Goal: Transaction & Acquisition: Download file/media

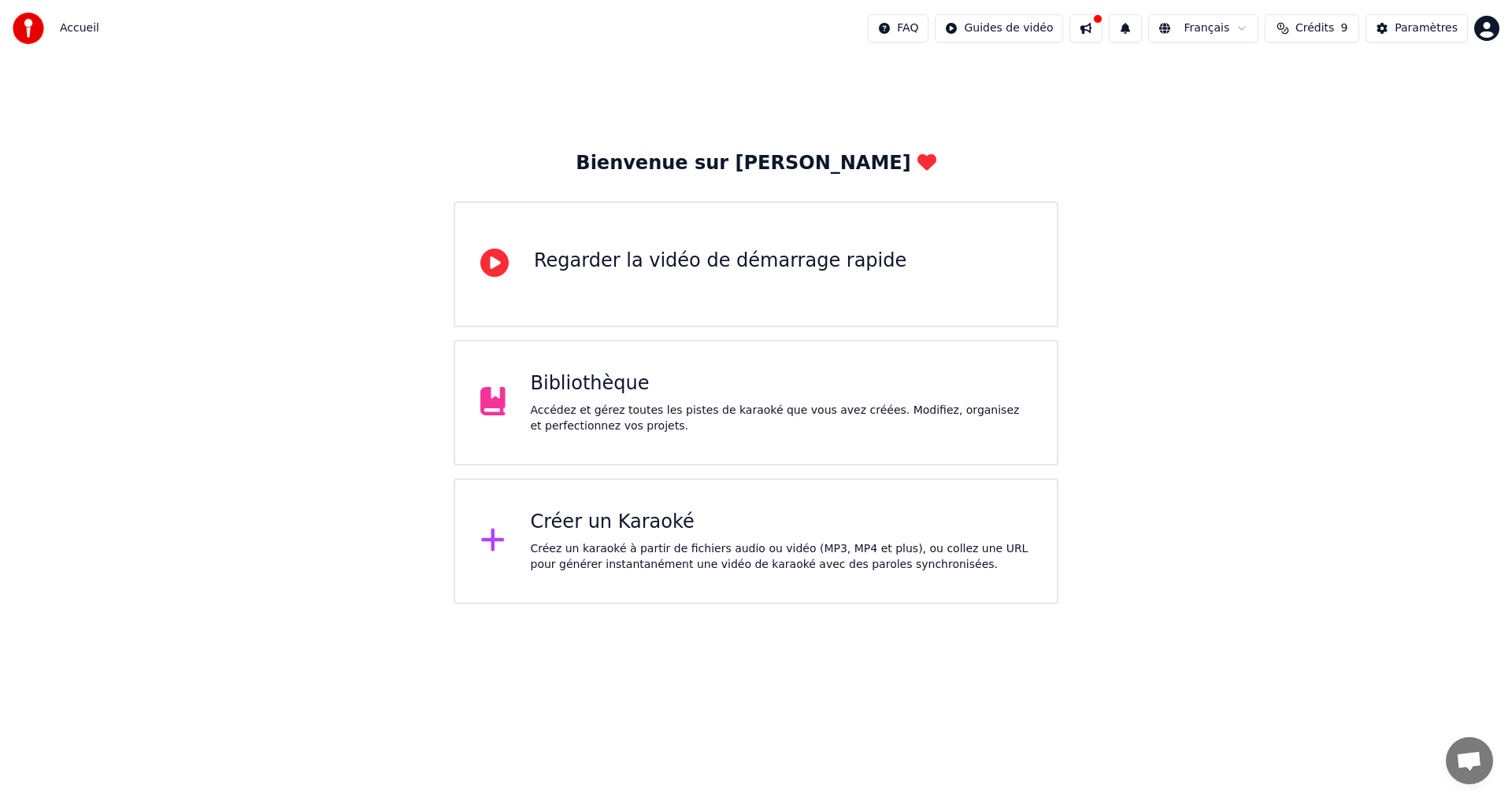
click at [570, 398] on div "Bibliothèque Accédez et gérez toutes les pistes de karaoké que vous avez créées…" at bounding box center [781, 403] width 502 height 63
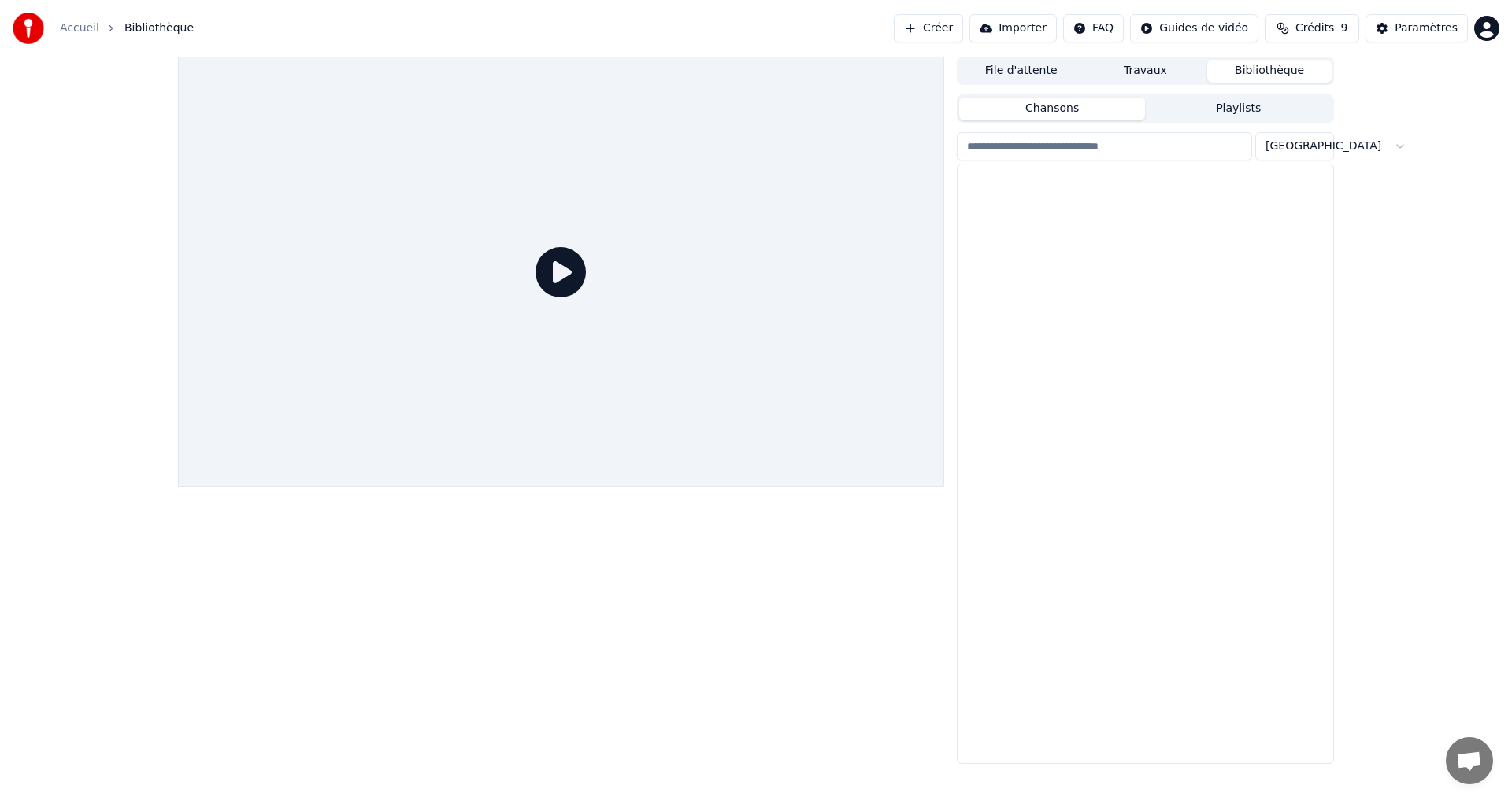
click at [570, 398] on div at bounding box center [561, 271] width 766 height 430
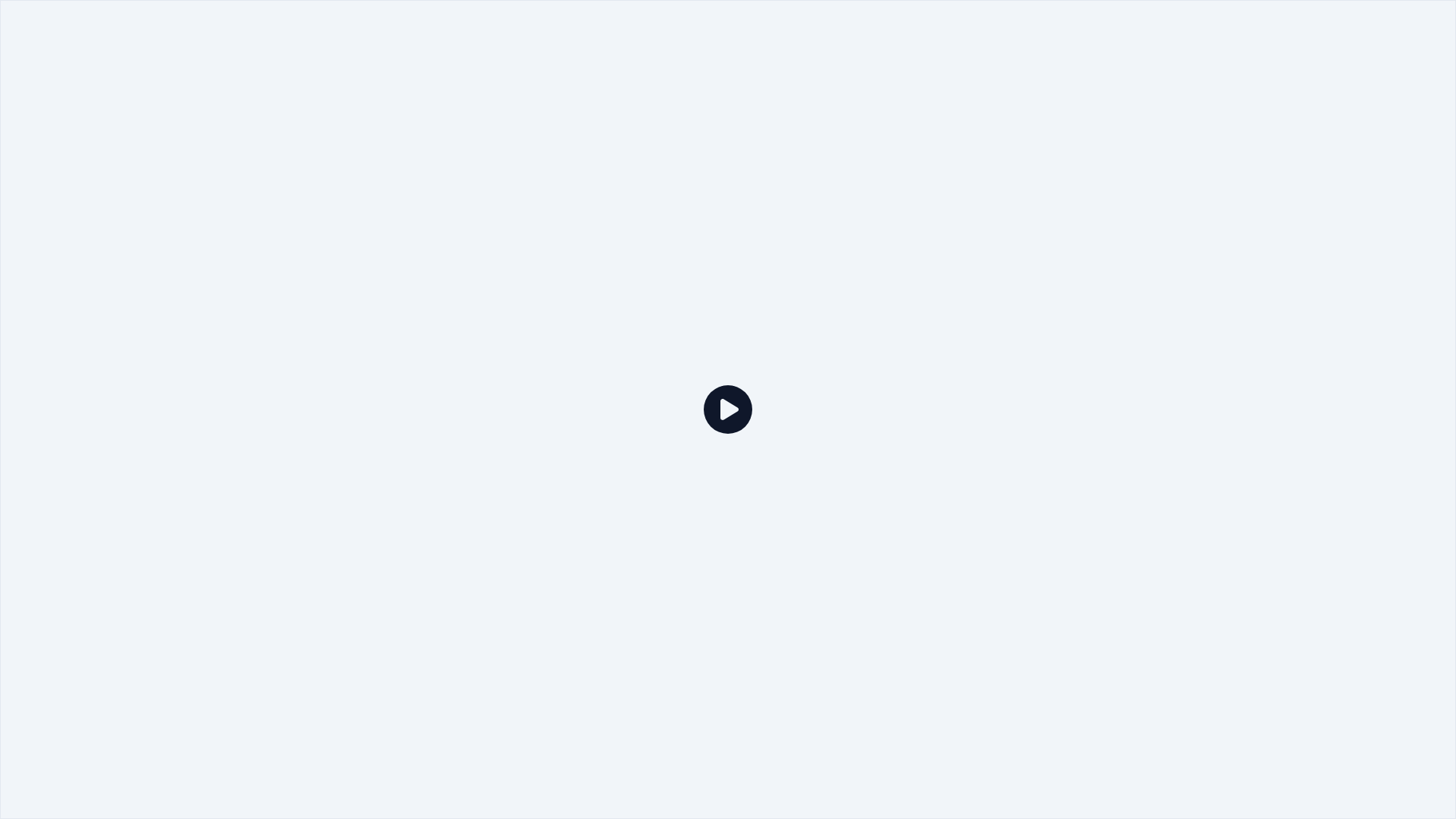
click at [724, 409] on icon at bounding box center [728, 409] width 48 height 48
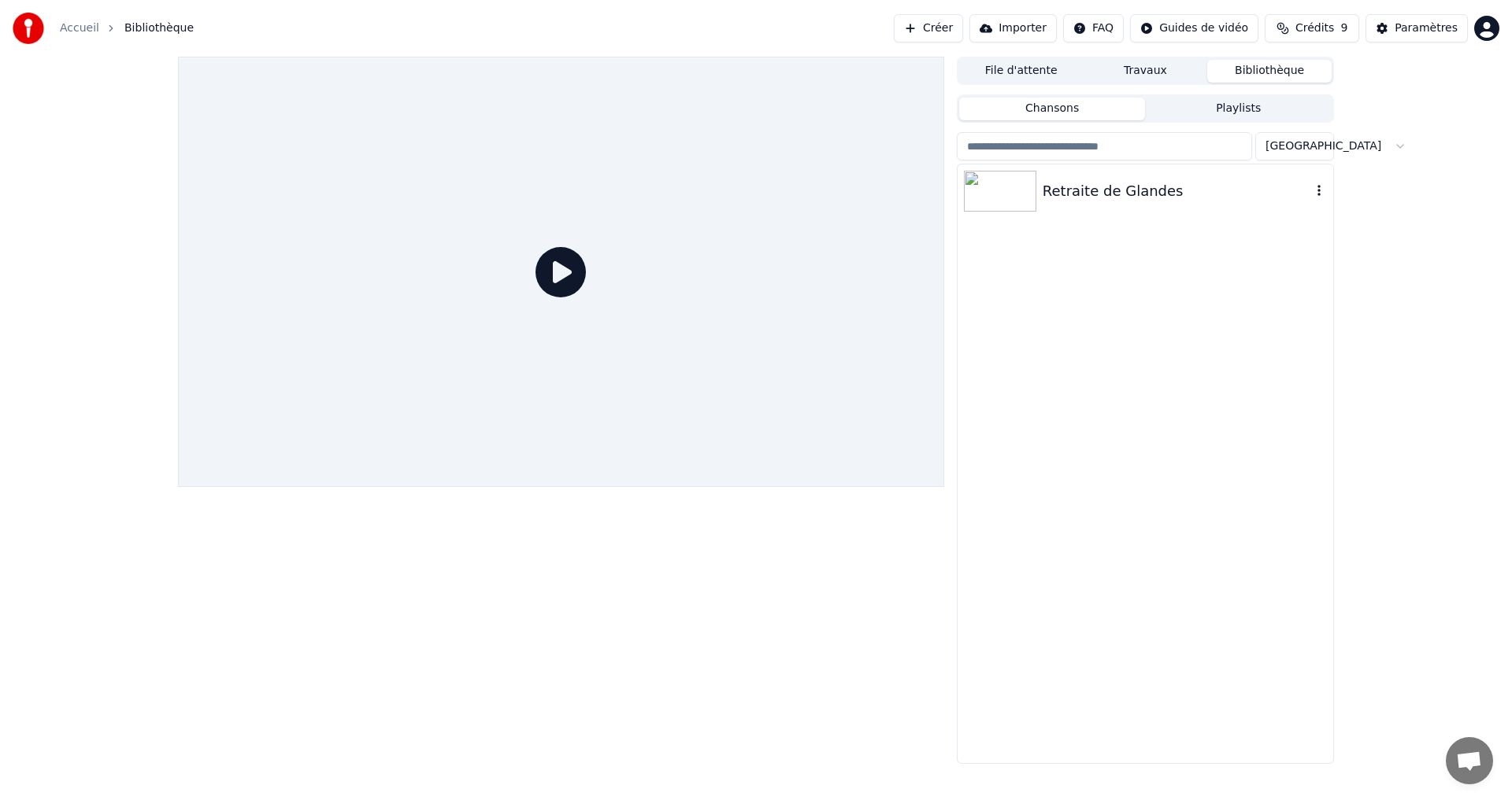
click at [1084, 193] on div "Retraite de Glandes" at bounding box center [1176, 191] width 268 height 22
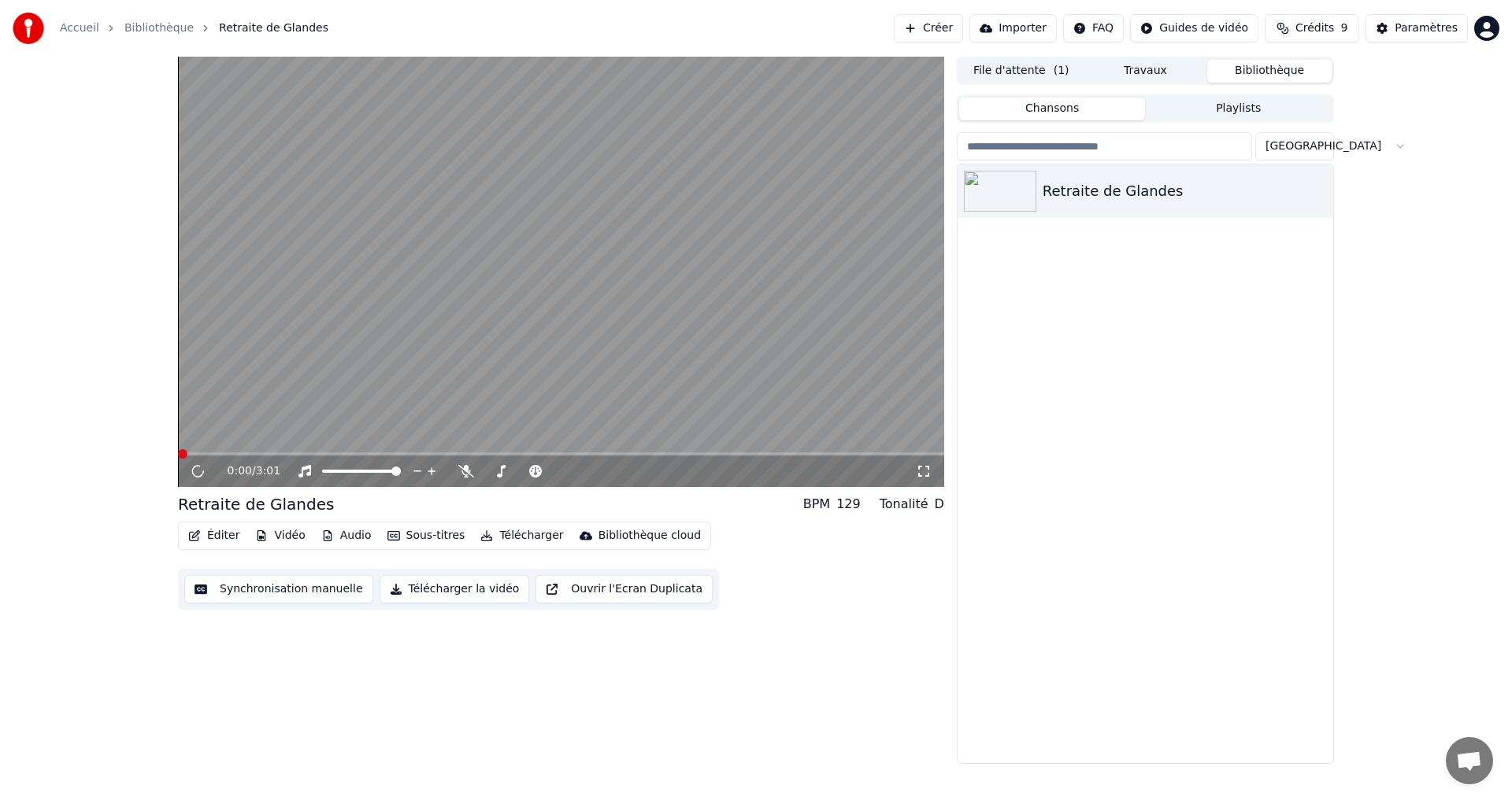
click at [38, 410] on div "0:00 / 3:01 Retraite de Glandes BPM 129 Tonalité D Éditer Vidéo Audio Sous-titr…" at bounding box center [756, 410] width 1512 height 708
click at [204, 472] on icon at bounding box center [209, 472] width 37 height 13
click at [265, 592] on button "Synchronisation manuelle" at bounding box center [279, 589] width 189 height 29
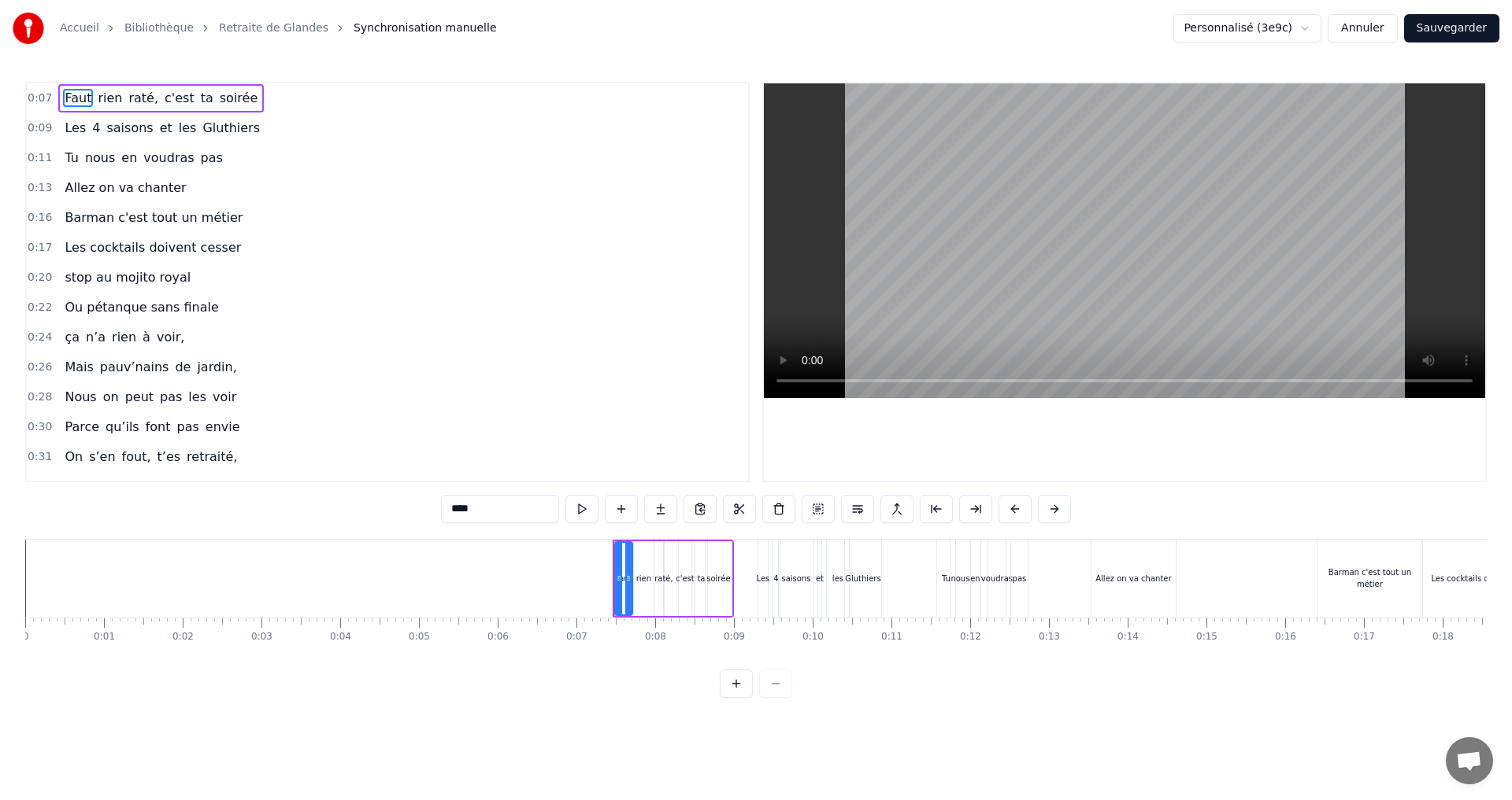
click at [1308, 31] on html "Accueil Bibliothèque Retraite de Glandes Synchronisation manuelle Personnalisé …" at bounding box center [756, 362] width 1512 height 723
click at [1316, 29] on html "Accueil Bibliothèque Retraite de Glandes Synchronisation manuelle Personnalisé …" at bounding box center [756, 362] width 1512 height 723
click at [1361, 31] on button "Annuler" at bounding box center [1361, 28] width 69 height 29
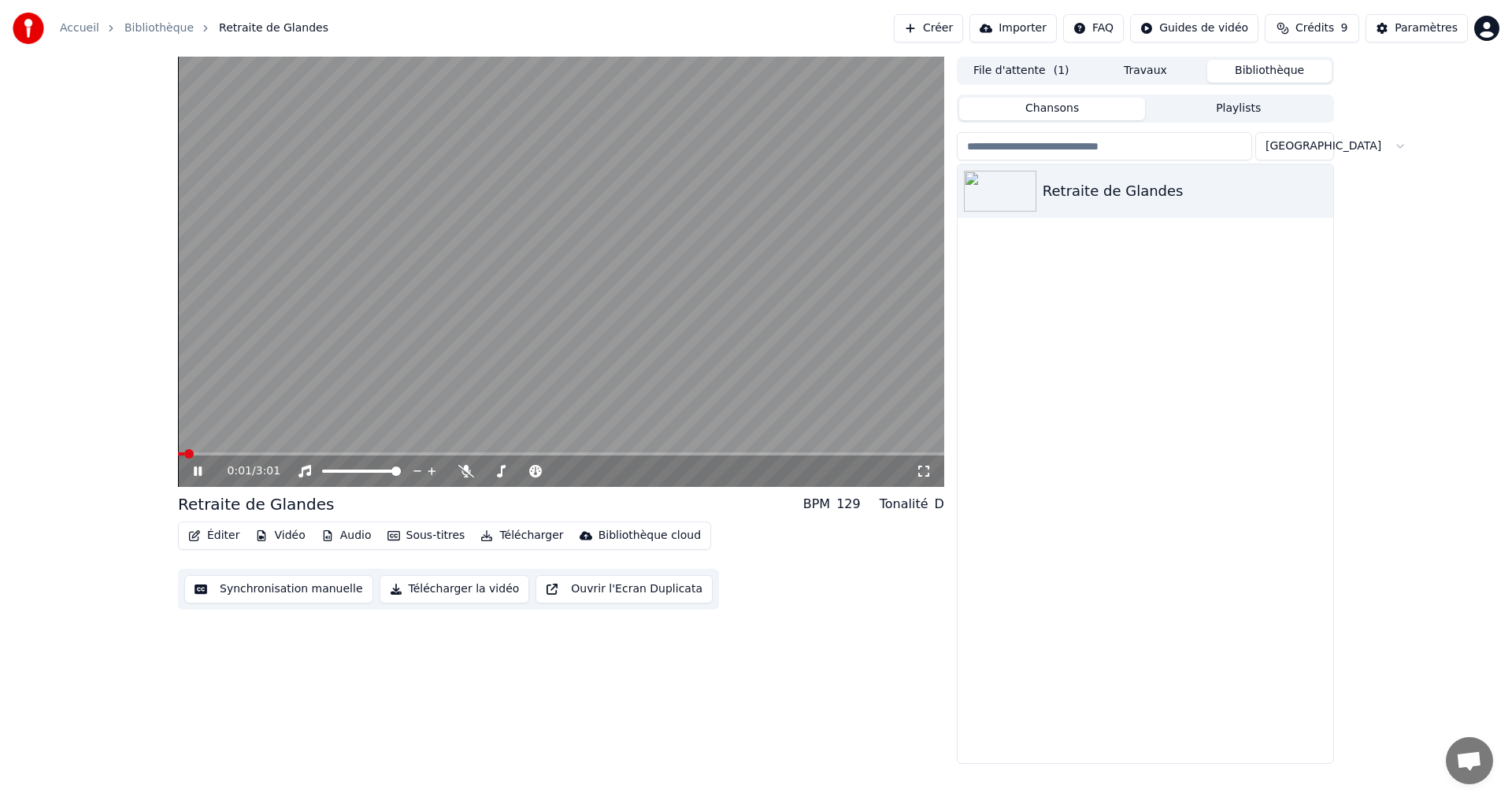
click at [190, 474] on div "0:01 / 3:01" at bounding box center [561, 471] width 753 height 16
click at [200, 470] on icon at bounding box center [197, 472] width 8 height 9
click at [277, 534] on button "Vidéo" at bounding box center [279, 535] width 62 height 22
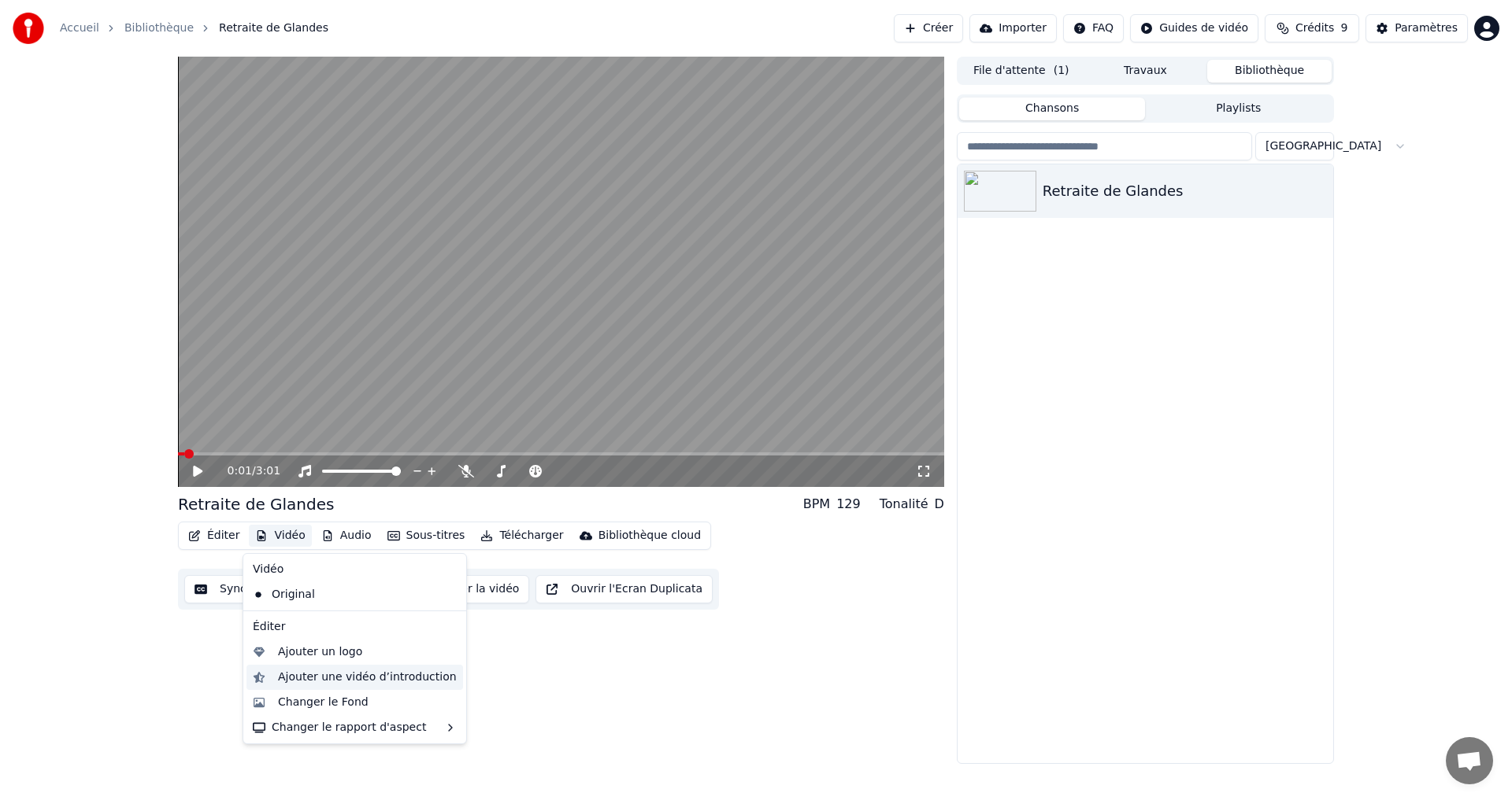
click at [309, 675] on div "Ajouter une vidéo d’introduction" at bounding box center [366, 677] width 179 height 16
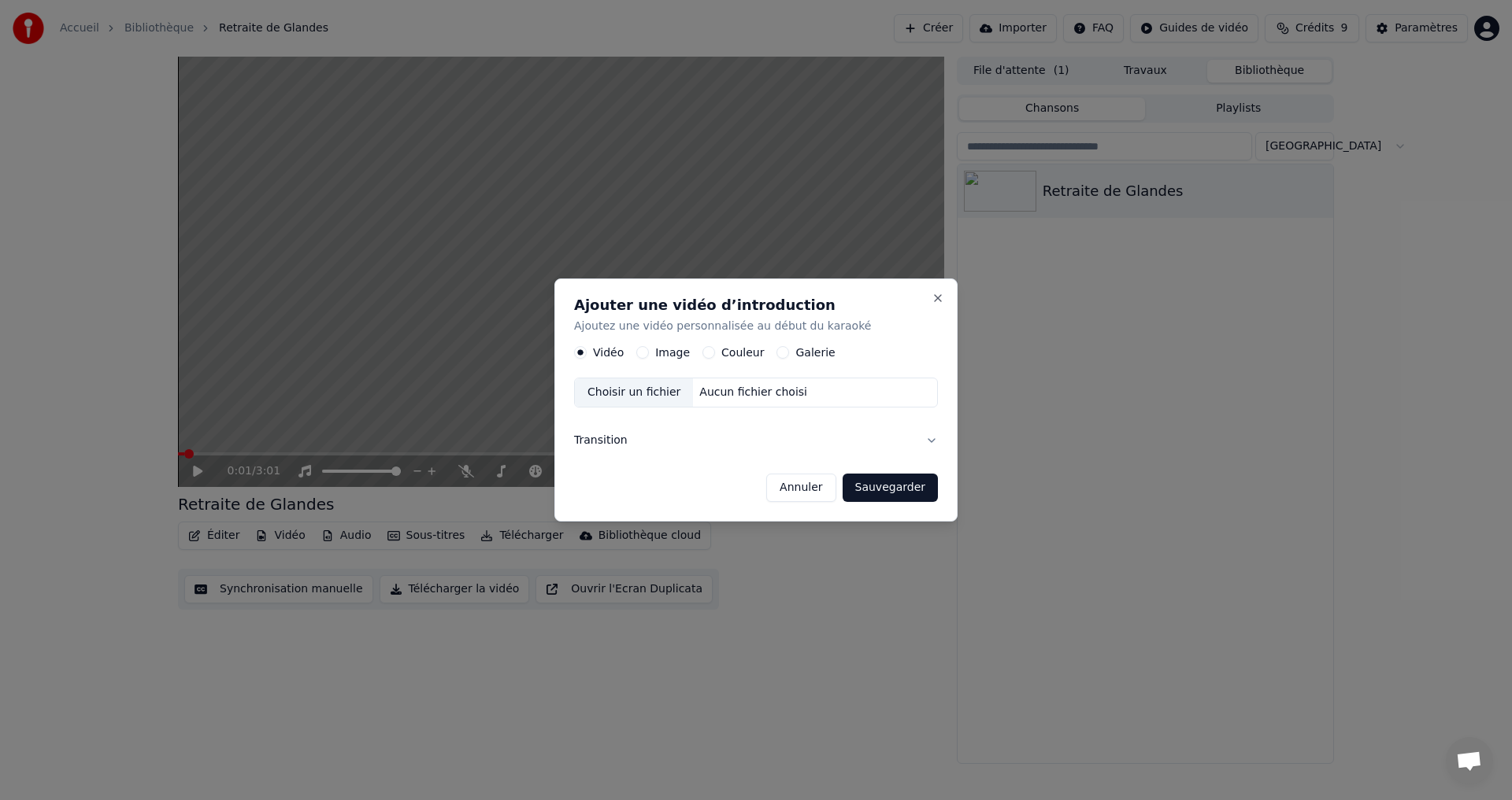
click at [825, 328] on p "Ajoutez une vidéo personnalisée au début du karaoké" at bounding box center [755, 326] width 364 height 16
drag, startPoint x: 825, startPoint y: 328, endPoint x: 575, endPoint y: 325, distance: 250.0
click at [575, 325] on p "Ajoutez une vidéo personnalisée au début du karaoké" at bounding box center [755, 326] width 364 height 16
click at [935, 298] on button "Close" at bounding box center [937, 299] width 13 height 13
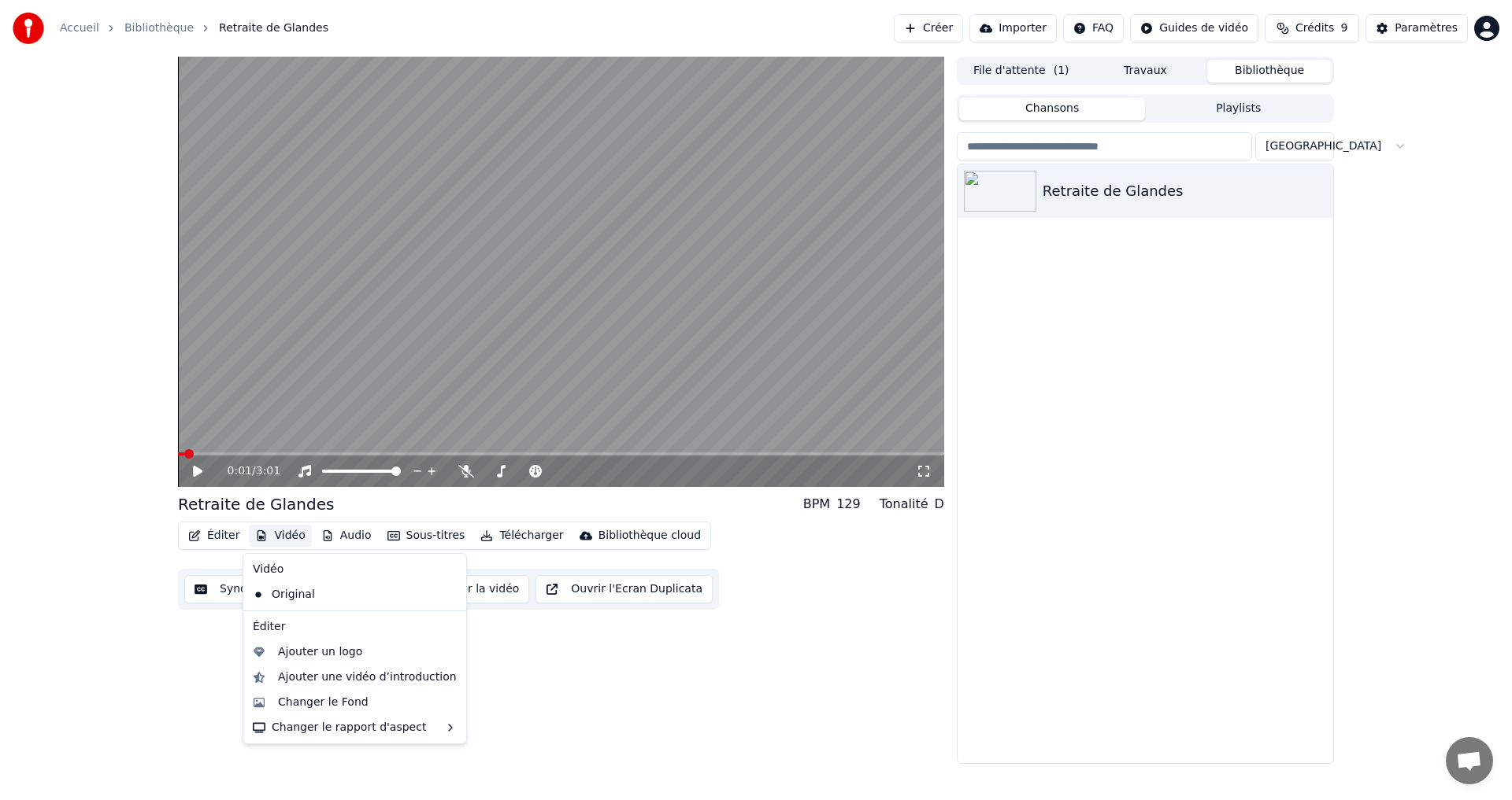
click at [281, 535] on button "Vidéo" at bounding box center [279, 535] width 62 height 22
click at [446, 596] on icon at bounding box center [454, 595] width 18 height 13
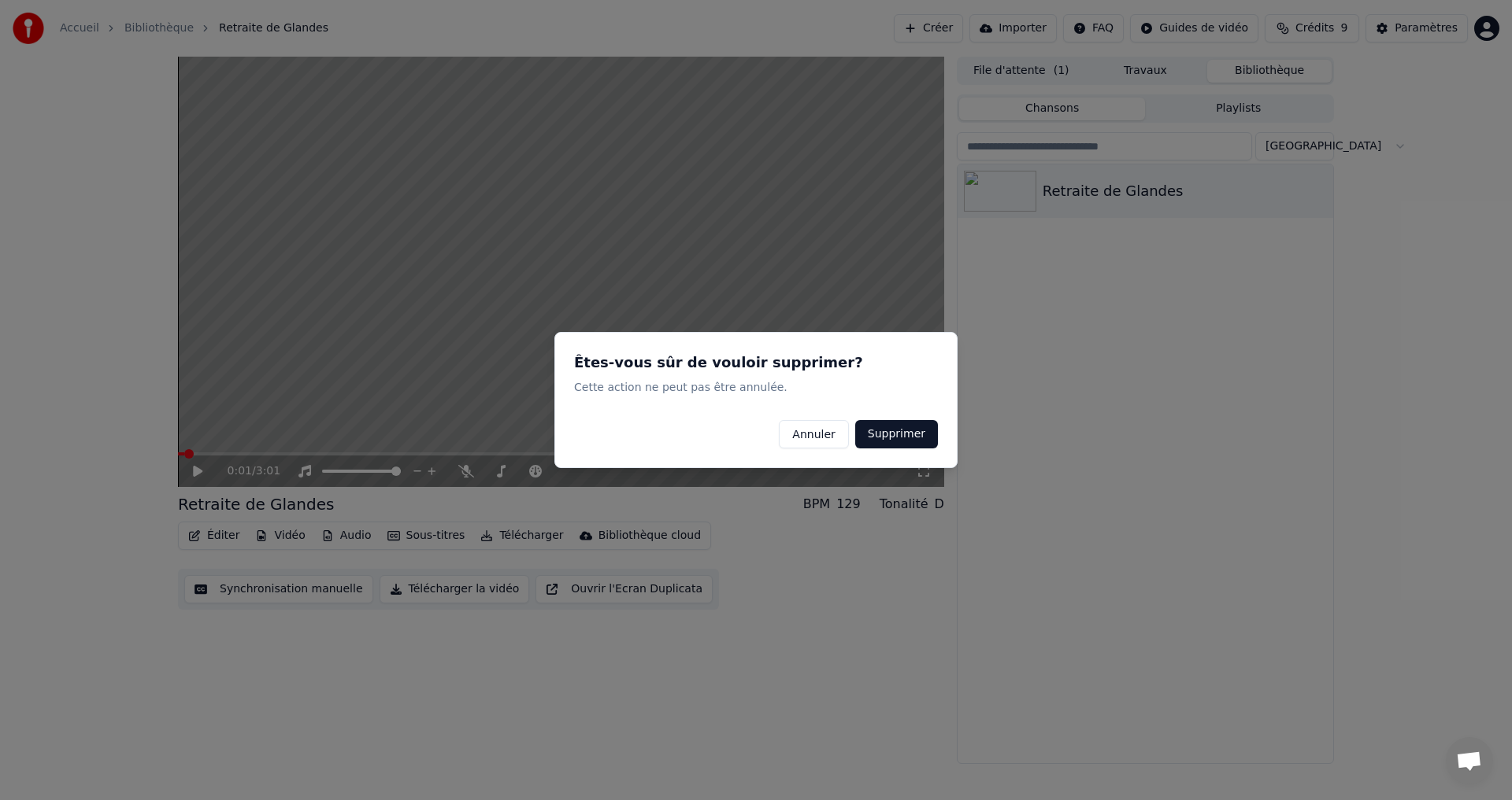
click at [822, 431] on button "Annuler" at bounding box center [812, 434] width 69 height 29
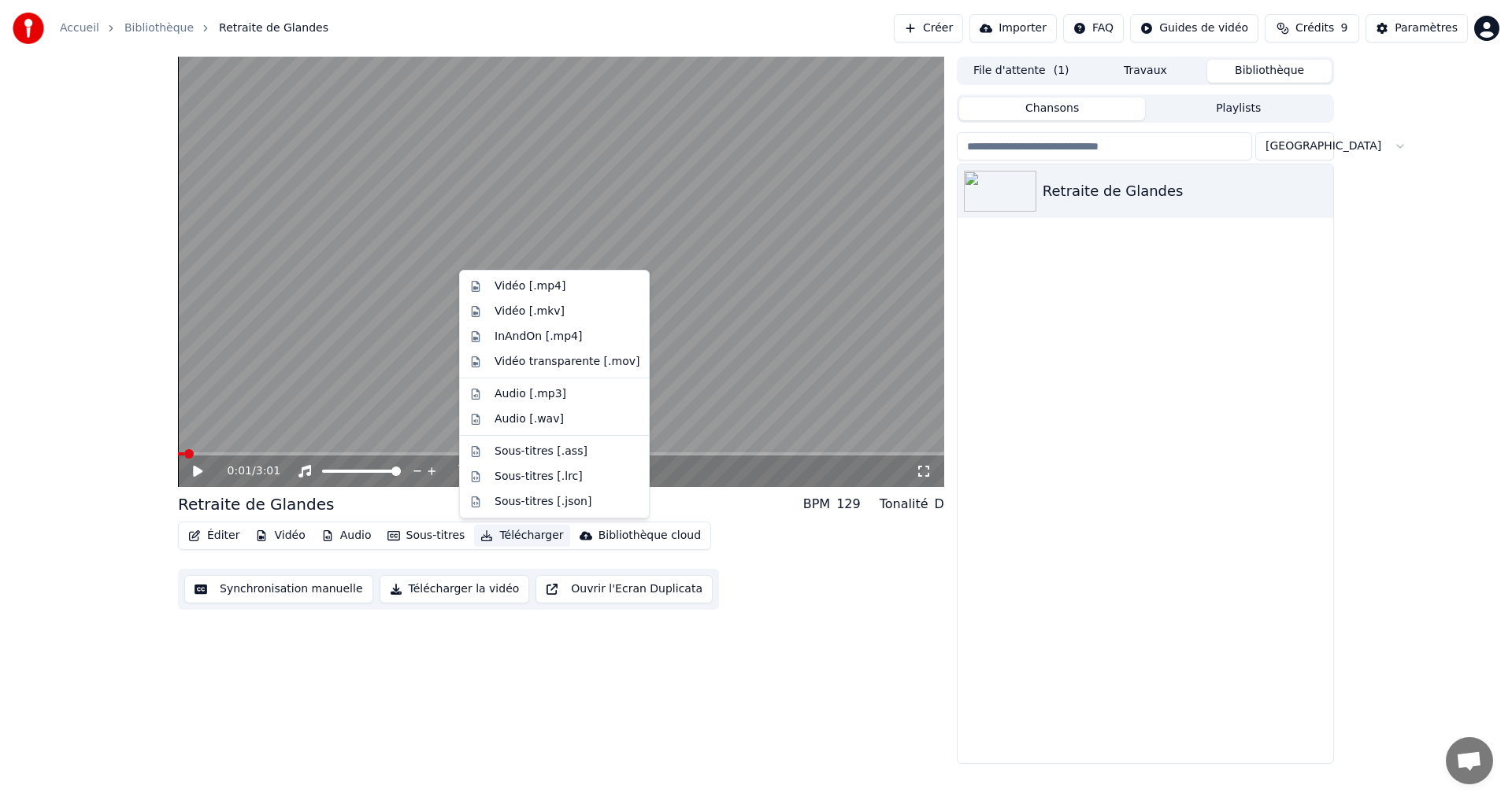
click at [509, 538] on button "Télécharger" at bounding box center [521, 535] width 95 height 22
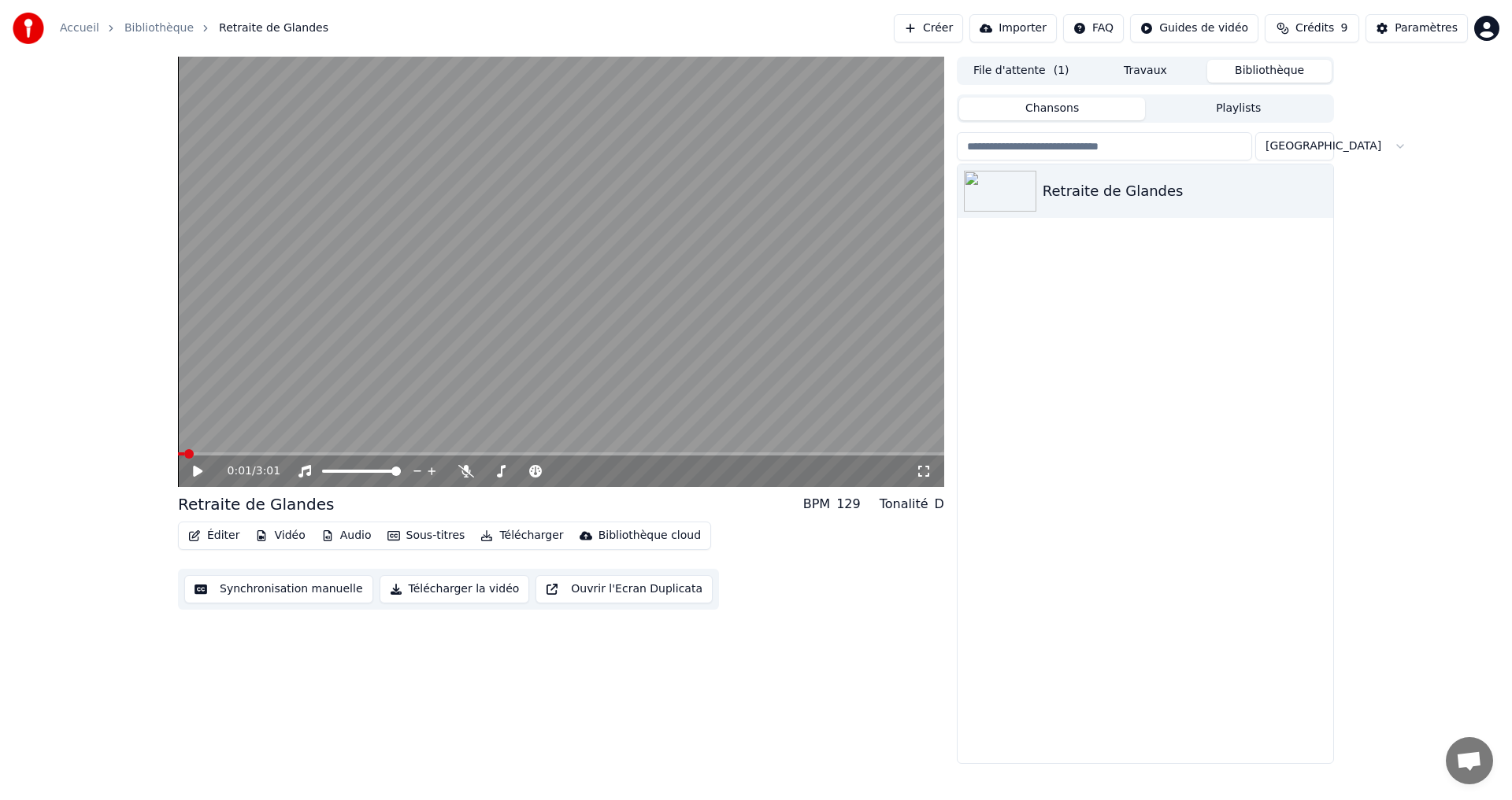
click at [523, 682] on div "0:01 / 3:01 Retraite de Glandes BPM 129 Tonalité D Éditer Vidéo Audio Sous-titr…" at bounding box center [561, 410] width 766 height 708
click at [488, 540] on button "Télécharger" at bounding box center [521, 535] width 95 height 22
click at [979, 682] on div "Retraite de Glandes" at bounding box center [1146, 463] width 376 height 598
click at [504, 532] on button "Télécharger" at bounding box center [521, 535] width 95 height 22
drag, startPoint x: 571, startPoint y: 710, endPoint x: 567, endPoint y: 697, distance: 13.6
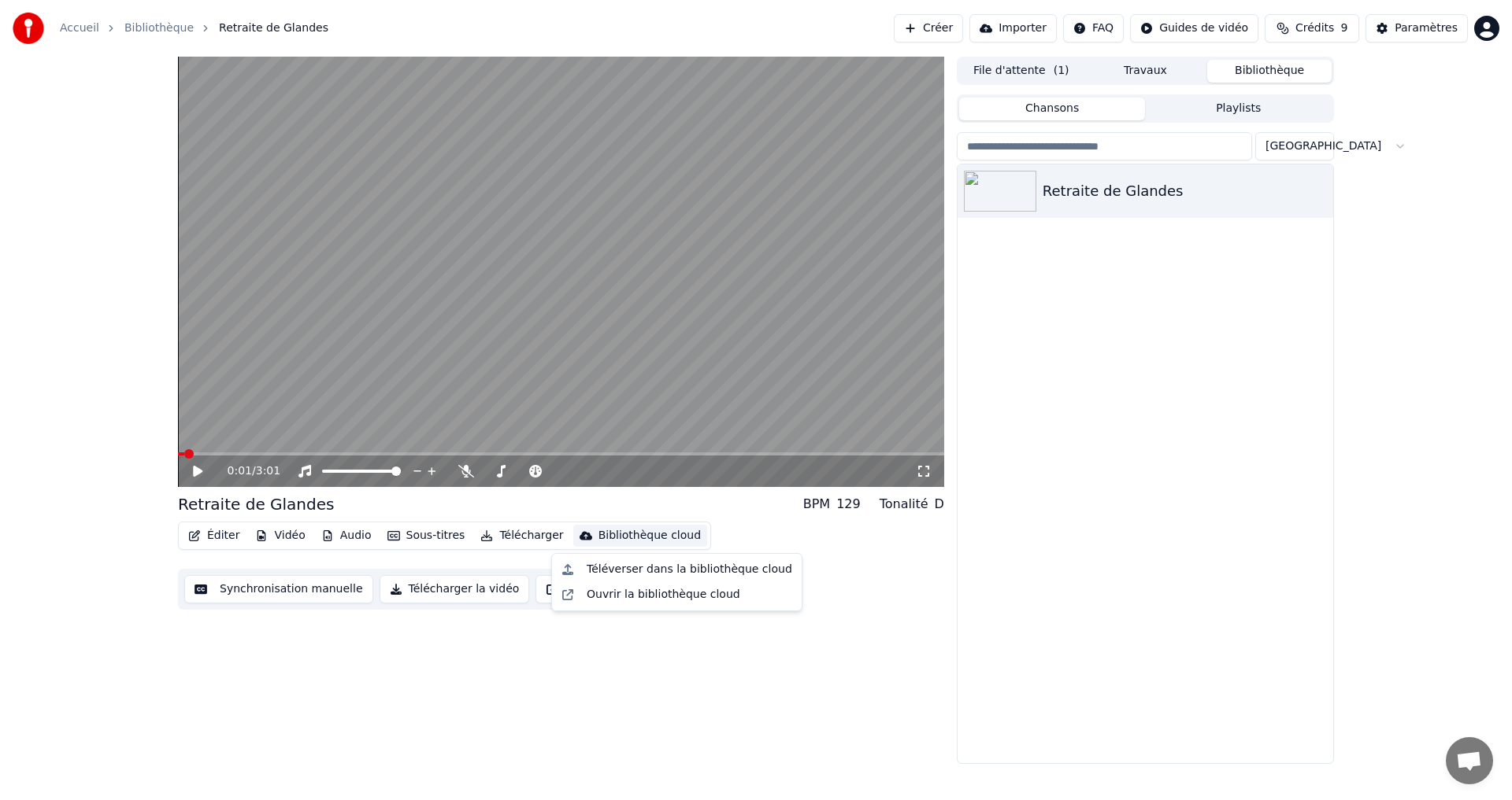
click at [568, 710] on div "0:01 / 3:01 Retraite de Glandes BPM 129 Tonalité D Éditer Vidéo Audio Sous-titr…" at bounding box center [561, 410] width 766 height 708
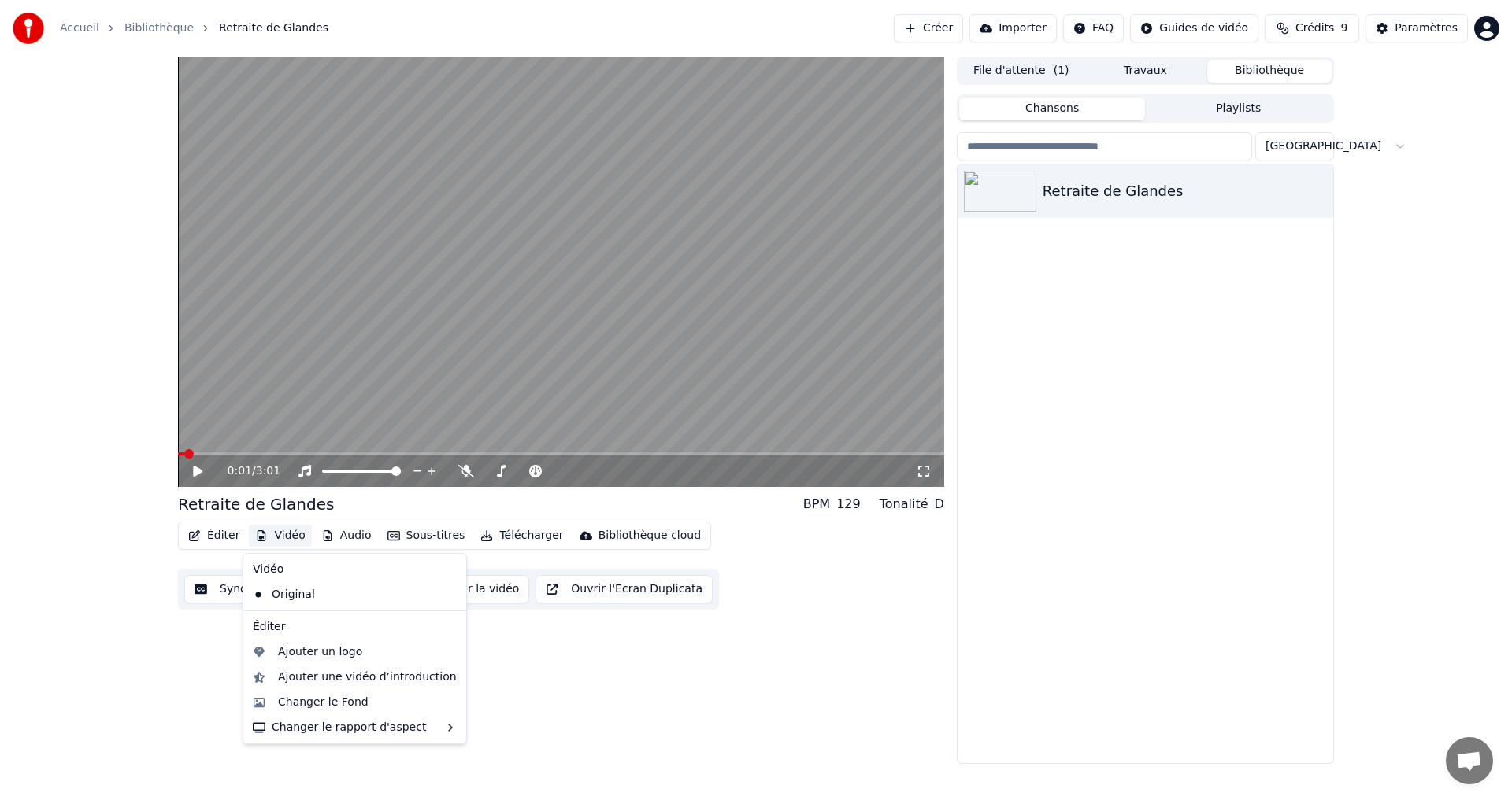
click at [266, 538] on button "Vidéo" at bounding box center [279, 535] width 62 height 22
click at [362, 677] on div "Ajouter une vidéo d’introduction" at bounding box center [366, 677] width 179 height 16
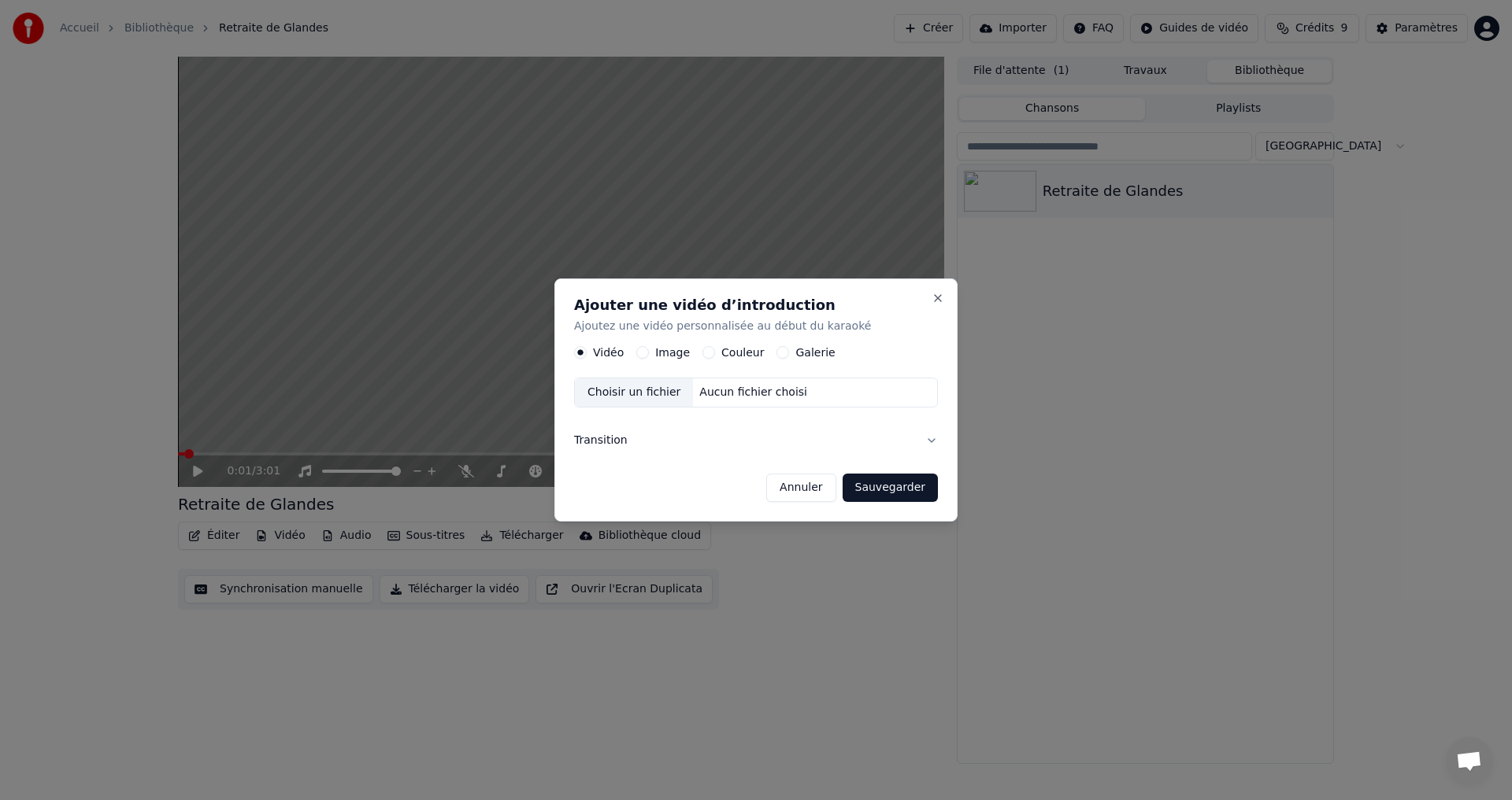
click at [727, 393] on div "Aucun fichier choisi" at bounding box center [753, 393] width 120 height 16
click at [932, 442] on button "Transition" at bounding box center [755, 440] width 364 height 41
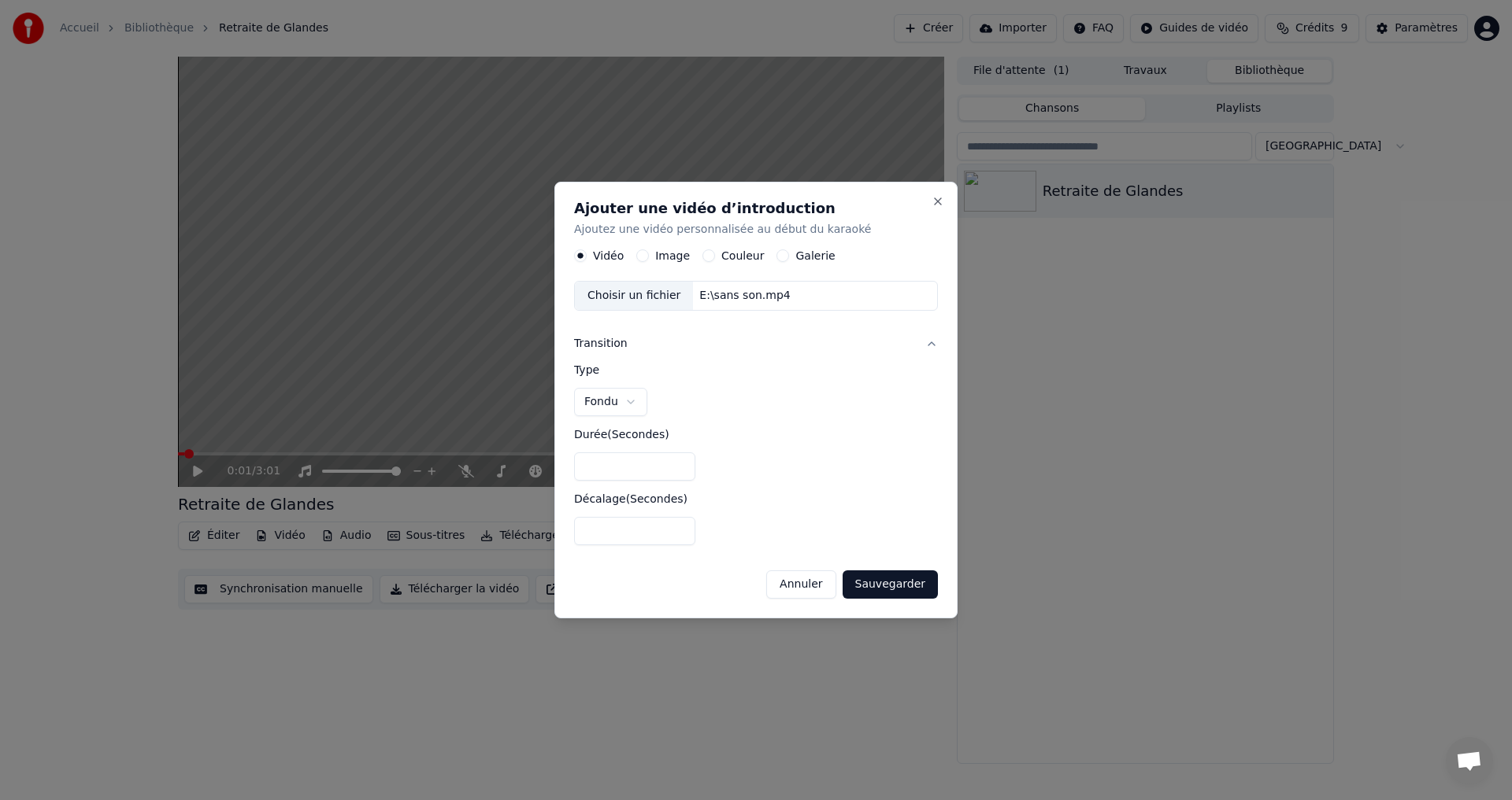
click at [627, 399] on button "Fondu" at bounding box center [610, 401] width 73 height 29
click at [613, 404] on body "**********" at bounding box center [756, 400] width 1512 height 800
click at [606, 470] on input "*" at bounding box center [634, 466] width 121 height 29
drag, startPoint x: 628, startPoint y: 465, endPoint x: 440, endPoint y: 476, distance: 188.3
click at [440, 476] on body "**********" at bounding box center [756, 400] width 1512 height 800
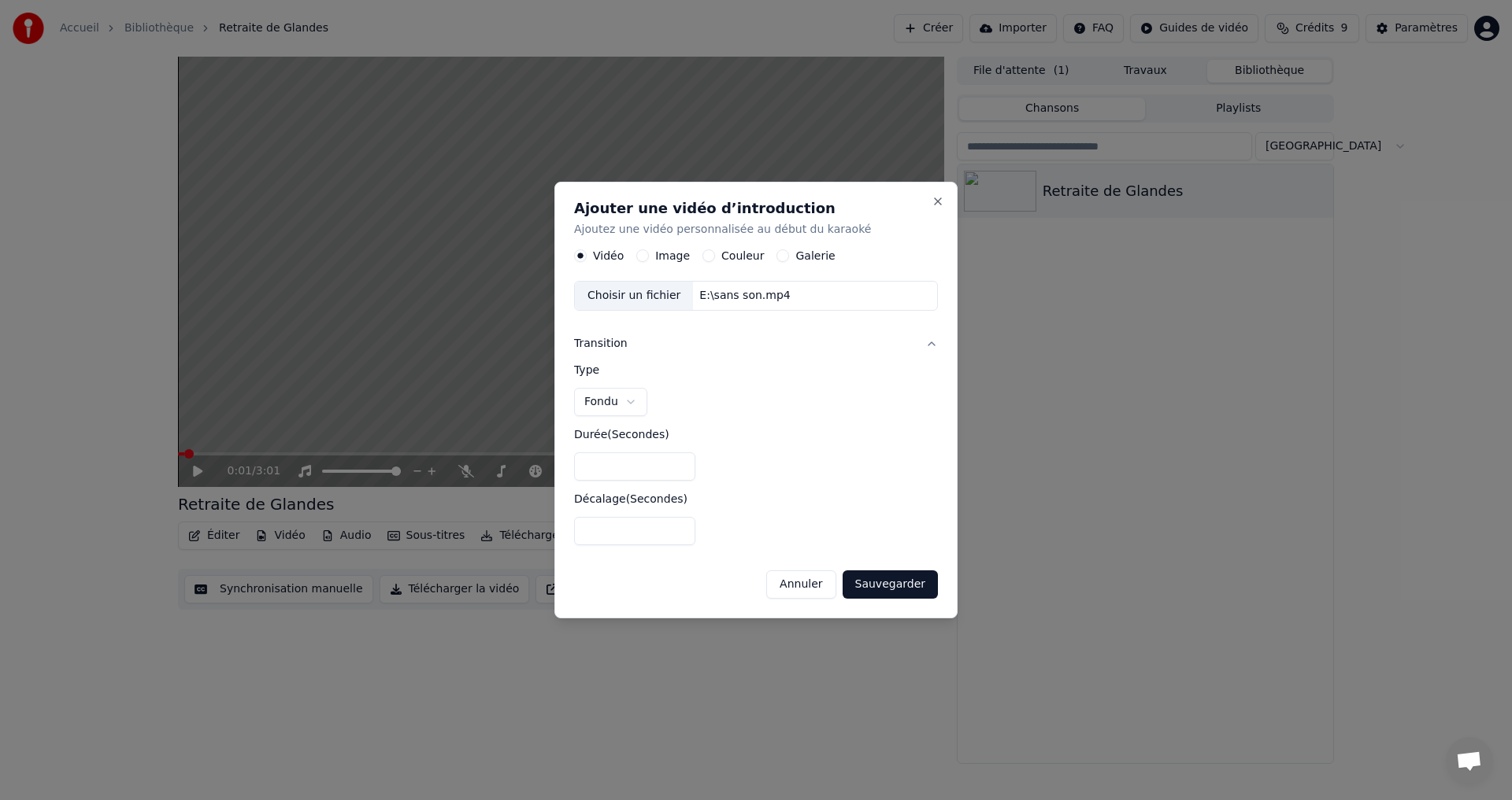
click at [628, 408] on button "Fondu" at bounding box center [610, 401] width 73 height 29
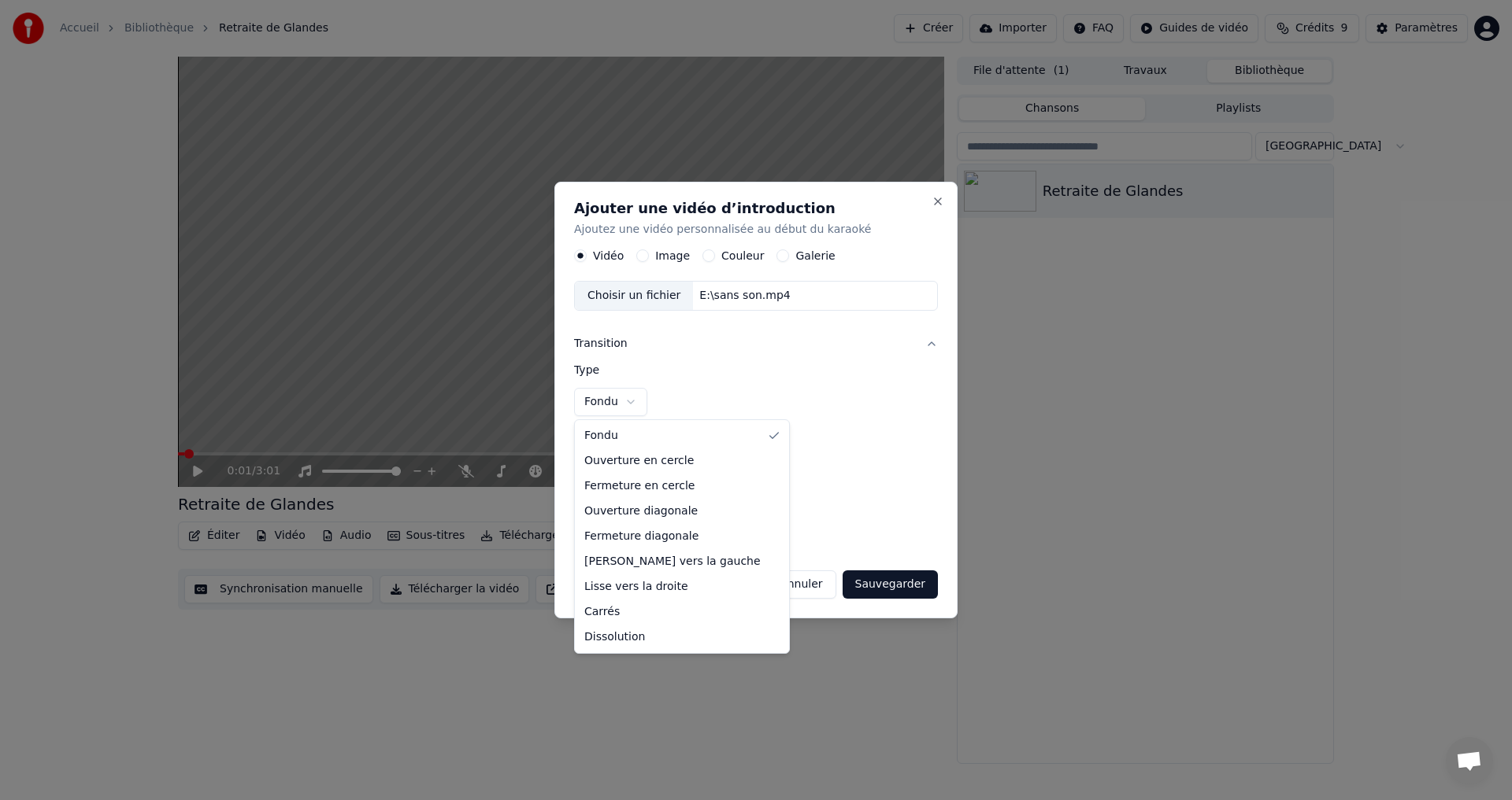
click at [612, 405] on body "**********" at bounding box center [756, 400] width 1512 height 800
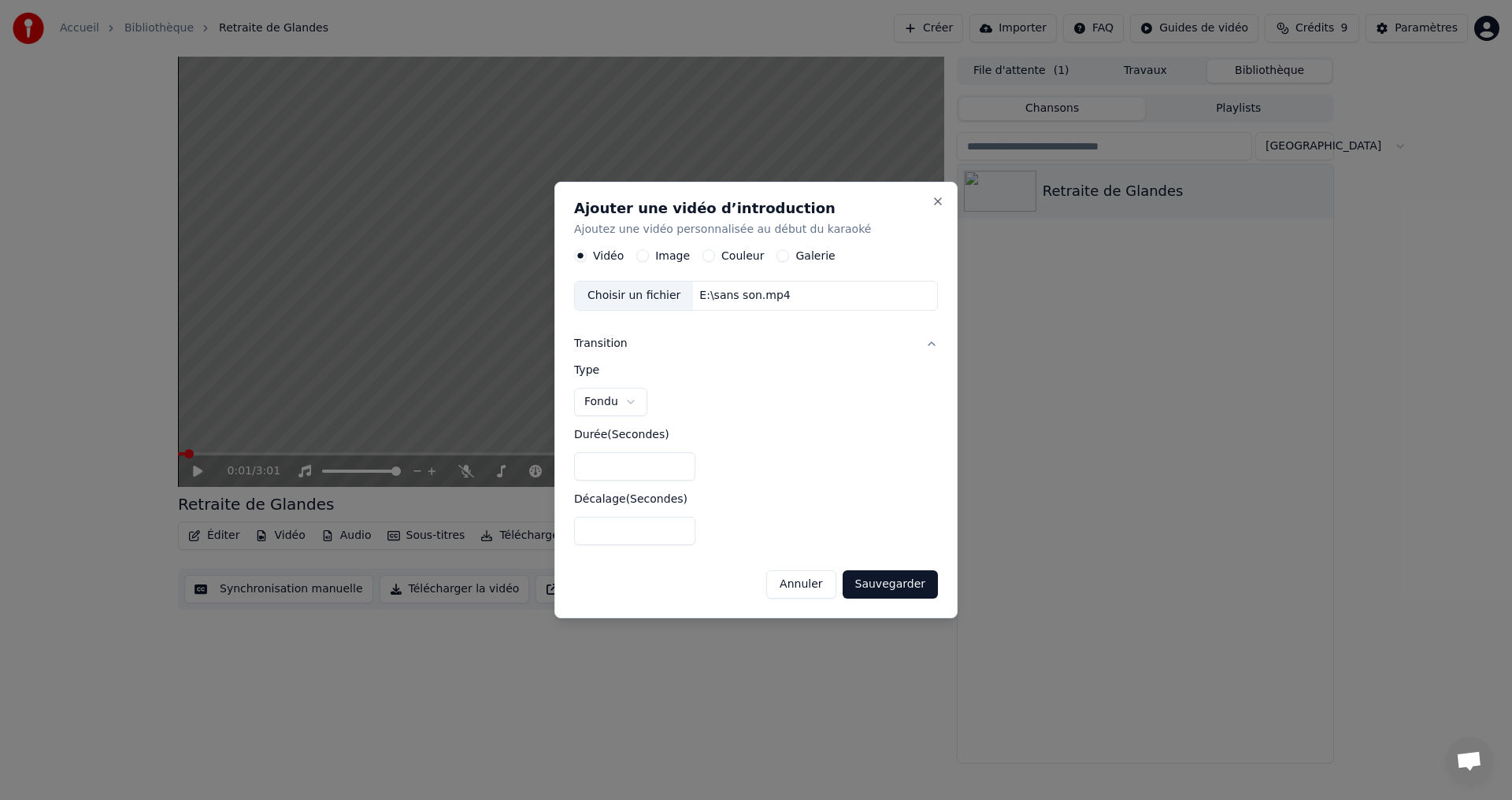
drag, startPoint x: 599, startPoint y: 467, endPoint x: 556, endPoint y: 477, distance: 44.1
click at [556, 477] on div "**********" at bounding box center [756, 400] width 403 height 437
drag, startPoint x: 636, startPoint y: 535, endPoint x: 538, endPoint y: 539, distance: 98.1
click at [538, 539] on body "**********" at bounding box center [756, 400] width 1512 height 800
drag, startPoint x: 525, startPoint y: 478, endPoint x: 509, endPoint y: 480, distance: 16.1
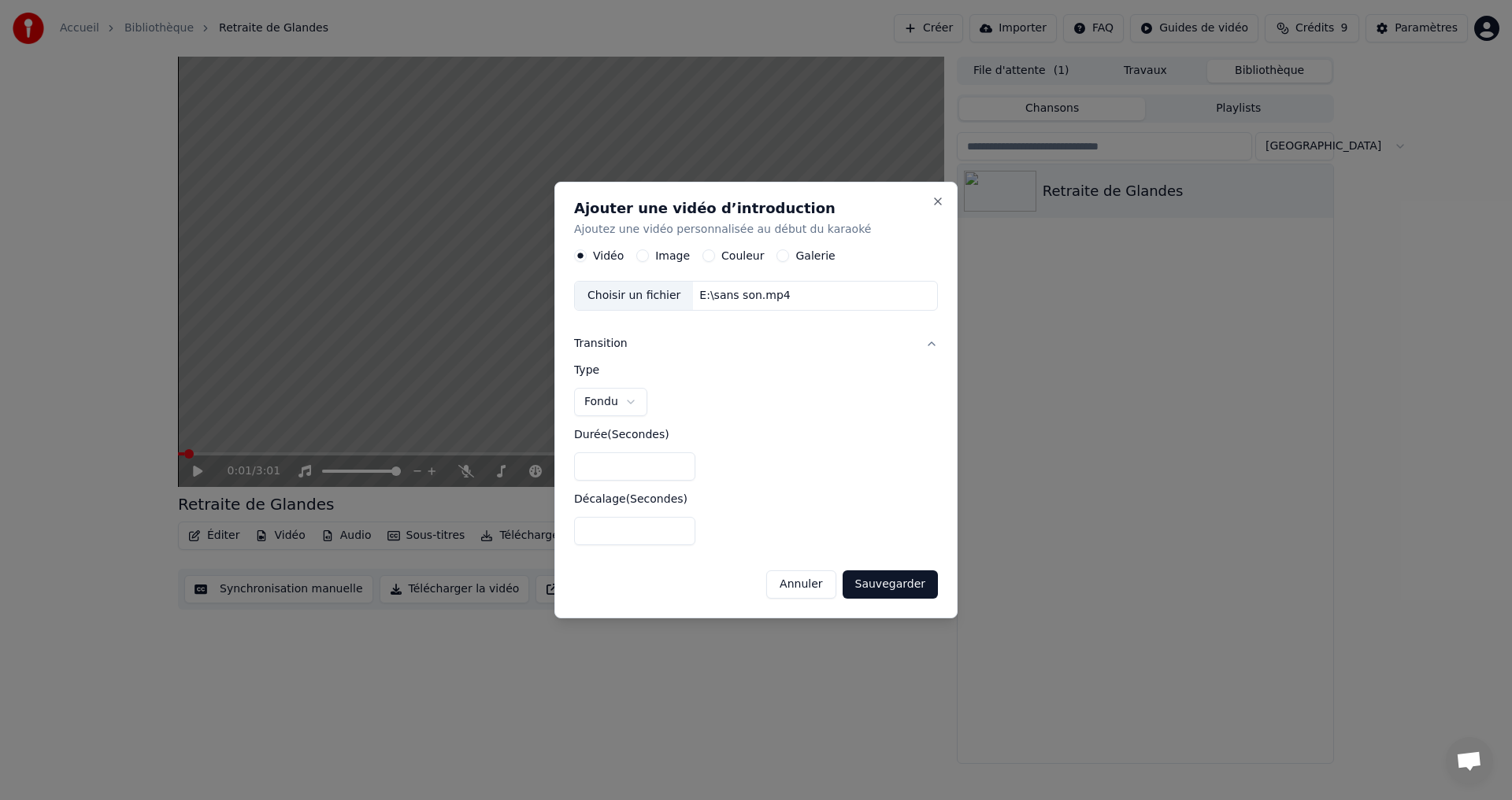
click at [513, 479] on body "**********" at bounding box center [756, 400] width 1512 height 800
type input "*"
click at [727, 466] on div "**********" at bounding box center [755, 461] width 364 height 193
type input "***"
click at [675, 463] on input "***" at bounding box center [634, 466] width 121 height 29
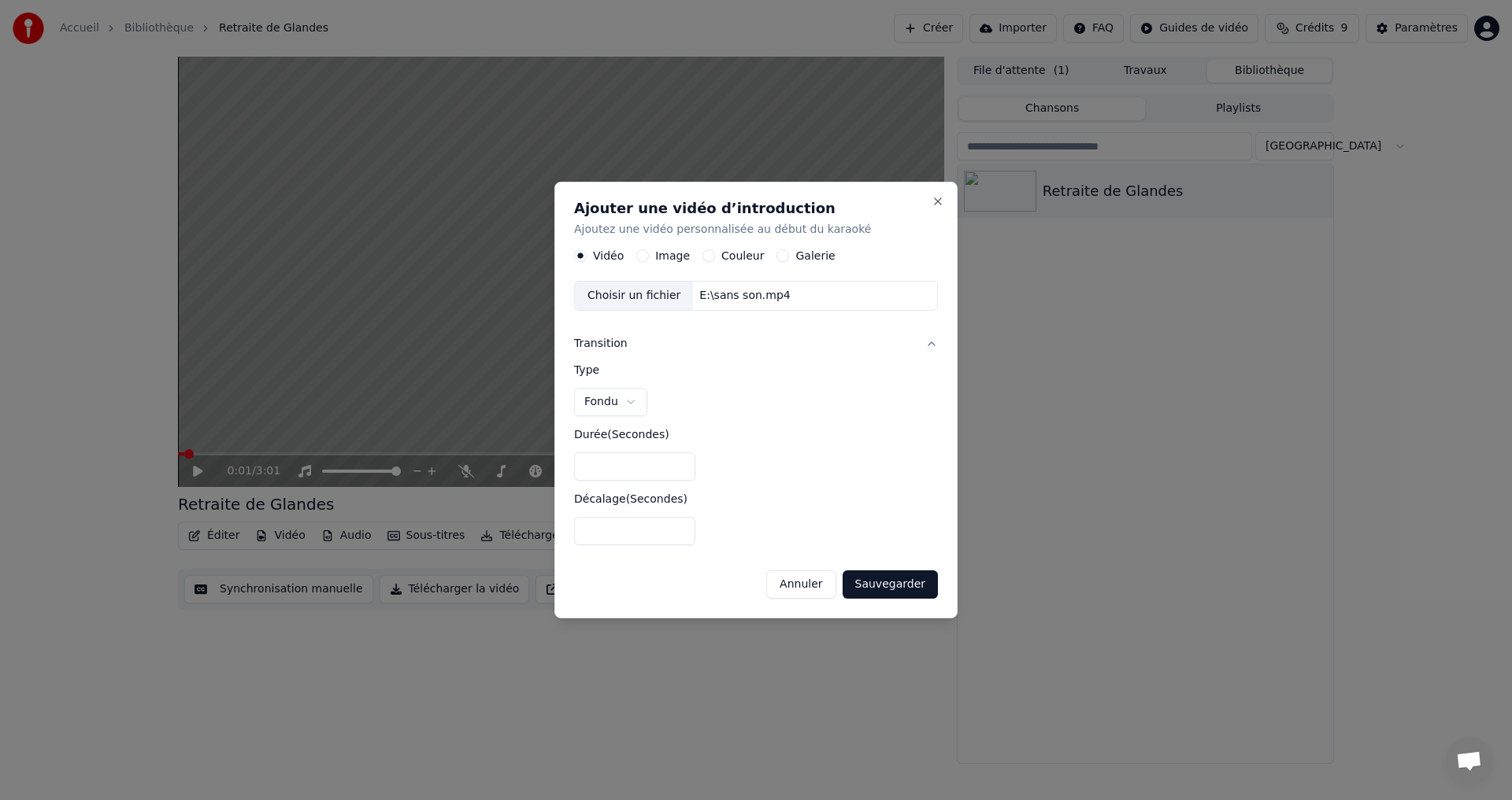
click at [884, 585] on button "Sauvegarder" at bounding box center [889, 585] width 95 height 29
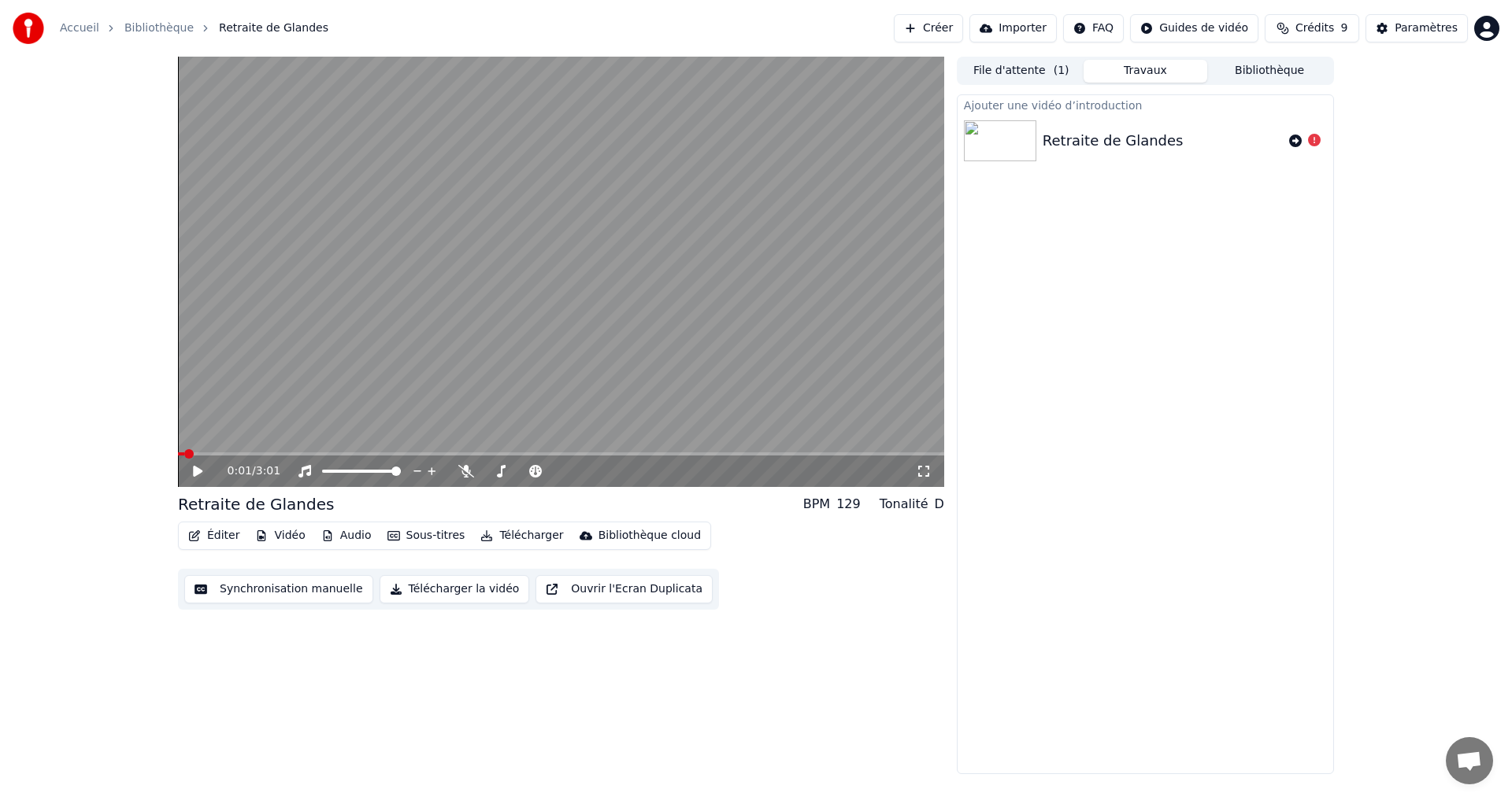
drag, startPoint x: 1403, startPoint y: 189, endPoint x: 1379, endPoint y: 215, distance: 35.4
click at [1401, 191] on div "0:01 / 3:01 Retraite de Glandes BPM 129 Tonalité D Éditer Vidéo Audio Sous-titr…" at bounding box center [756, 415] width 1512 height 718
click at [1218, 26] on html "Accueil Bibliothèque Retraite de Glandes Créer Importer FAQ Guides de vidéo Cré…" at bounding box center [756, 400] width 1512 height 800
click at [1216, 3] on html "Accueil Bibliothèque Retraite de Glandes Créer Importer FAQ Guides de vidéo Cré…" at bounding box center [756, 400] width 1512 height 800
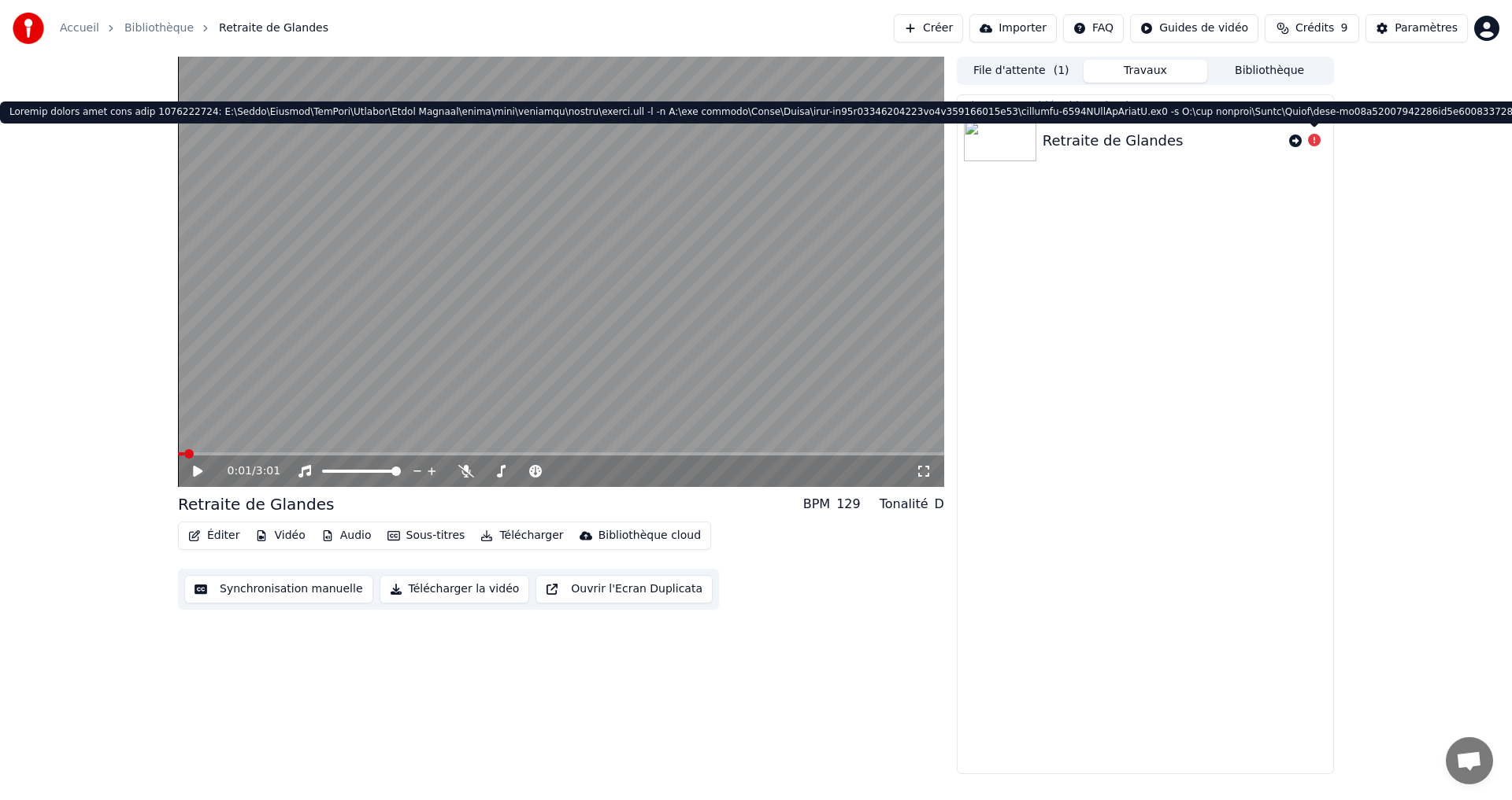
click at [1314, 140] on icon at bounding box center [1314, 141] width 13 height 13
click at [278, 588] on button "Synchronisation manuelle" at bounding box center [279, 589] width 189 height 29
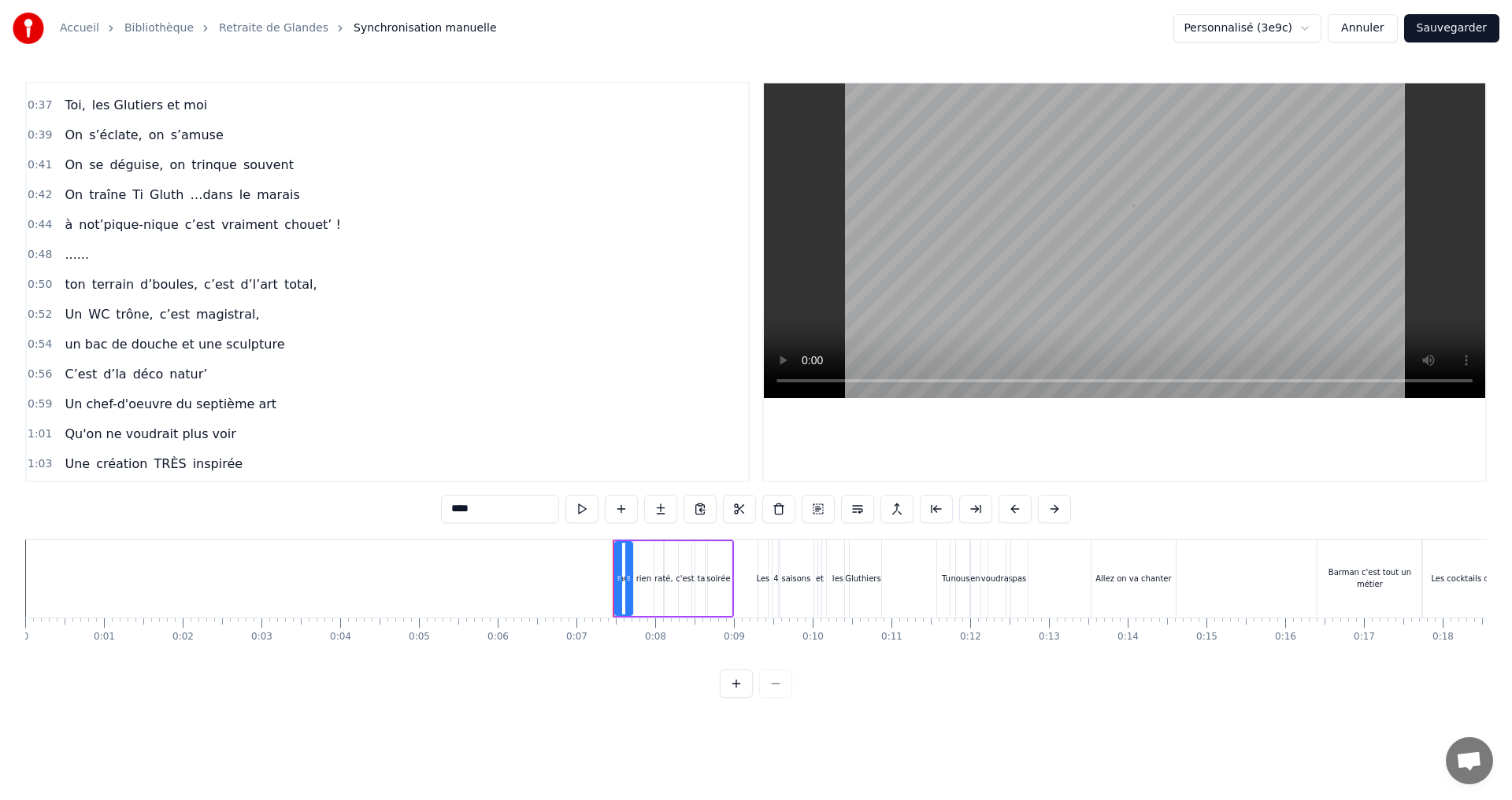
scroll to position [472, 0]
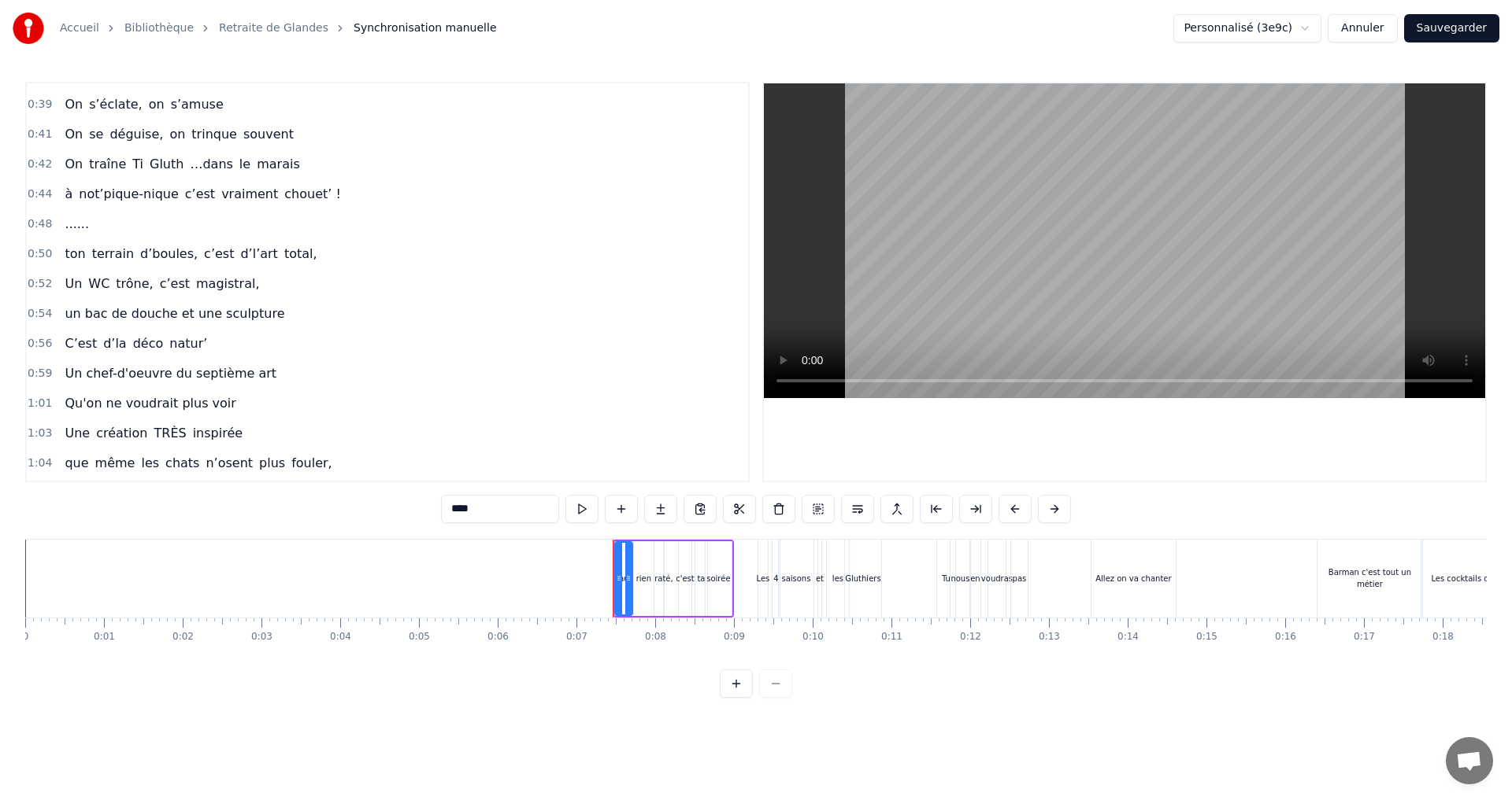
click at [245, 31] on link "Retraite de Glandes" at bounding box center [274, 28] width 109 height 16
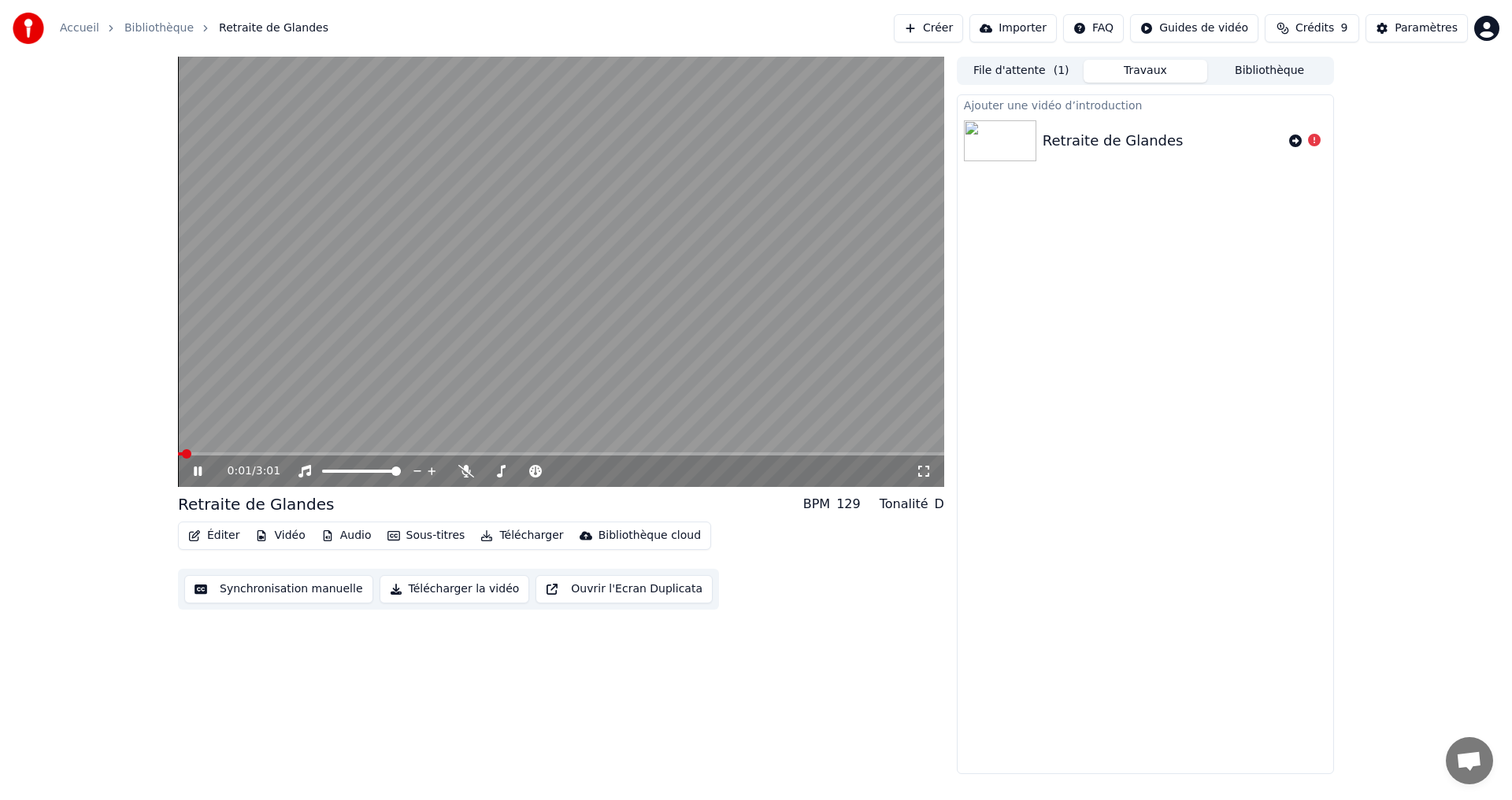
click at [382, 327] on video at bounding box center [561, 271] width 766 height 430
click at [1072, 141] on div "Retraite de Glandes" at bounding box center [1112, 141] width 141 height 22
click at [1292, 144] on icon at bounding box center [1295, 141] width 13 height 13
click at [1247, 71] on button "Bibliothèque" at bounding box center [1269, 71] width 124 height 23
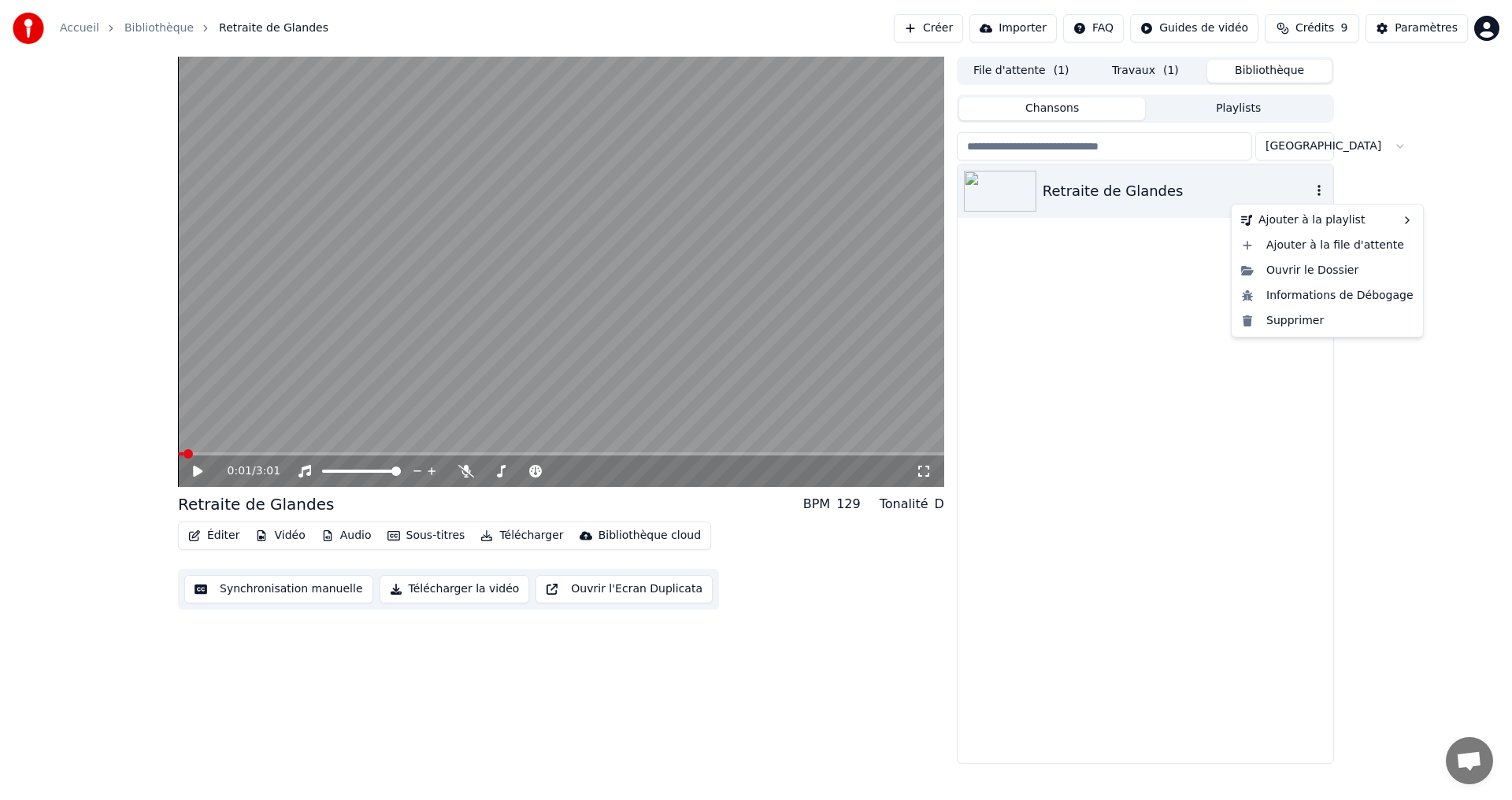
click at [1320, 191] on icon "button" at bounding box center [1318, 191] width 3 height 11
click at [1321, 186] on icon "button" at bounding box center [1319, 191] width 16 height 13
click at [1084, 326] on div "Retraite de Glandes" at bounding box center [1146, 463] width 376 height 598
click at [1153, 75] on button "Travaux" at bounding box center [1146, 71] width 124 height 23
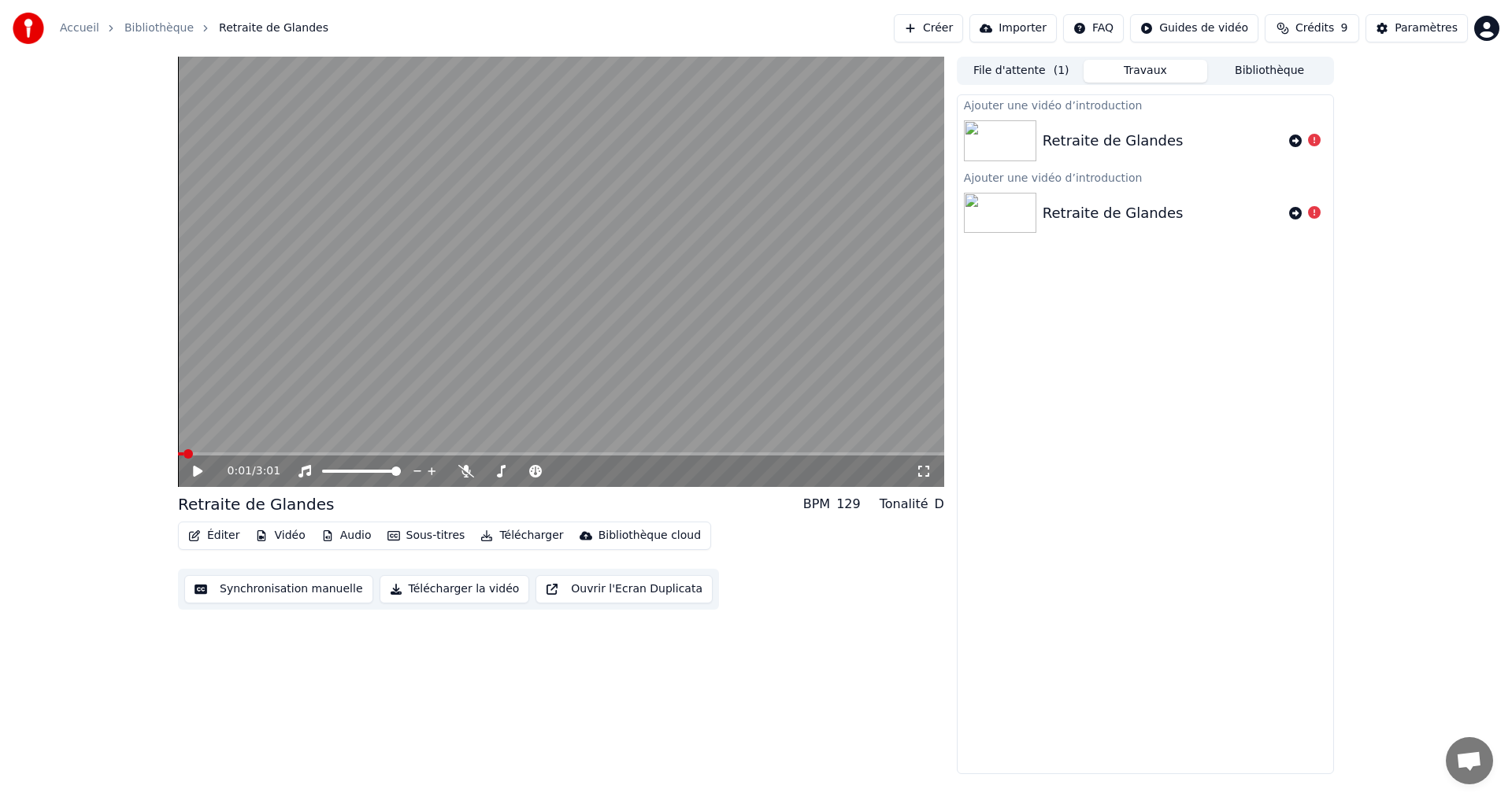
click at [126, 32] on link "Bibliothèque" at bounding box center [158, 28] width 69 height 16
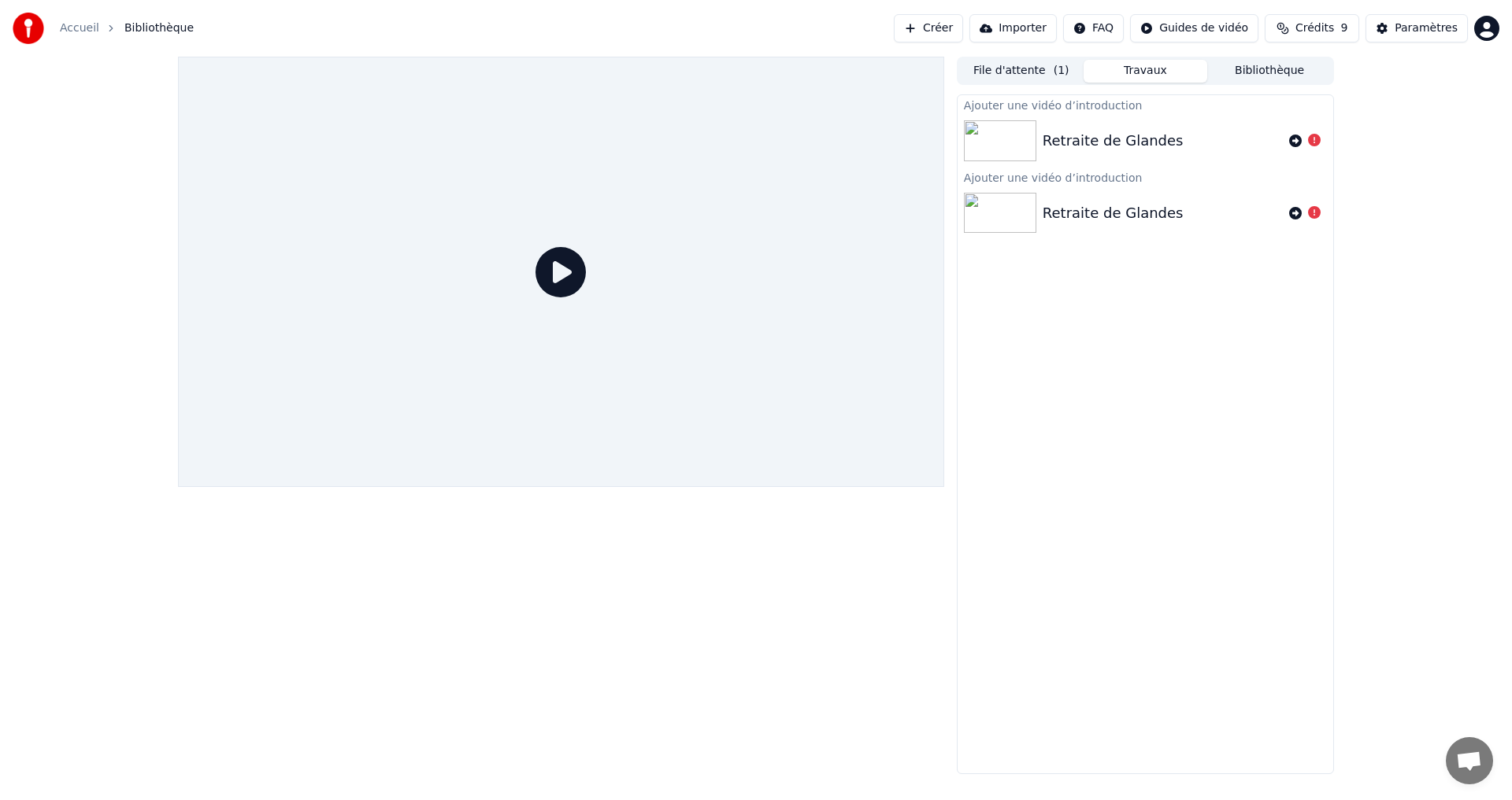
click at [1243, 81] on button "Bibliothèque" at bounding box center [1269, 71] width 124 height 23
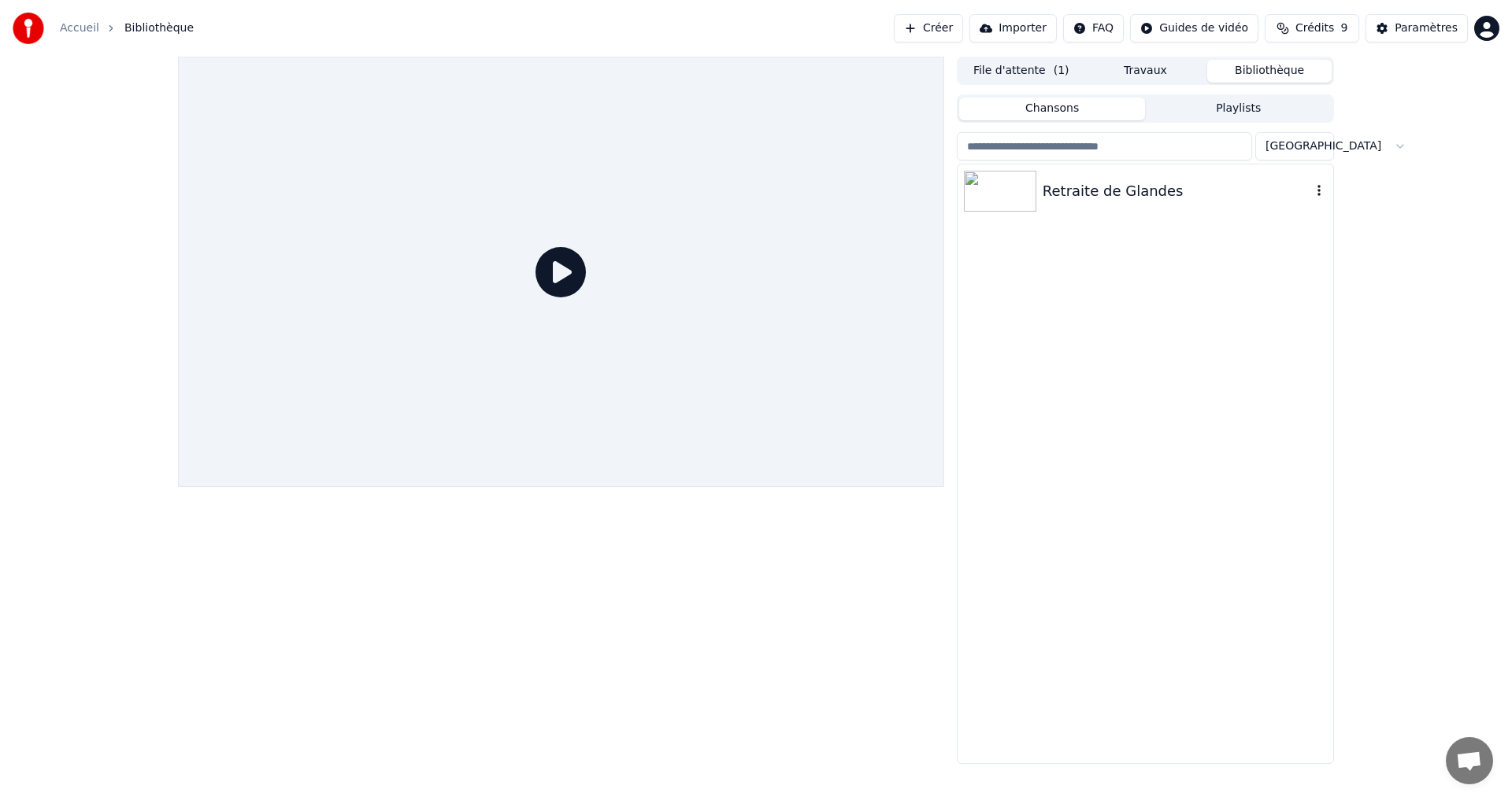
click at [1318, 193] on icon "button" at bounding box center [1319, 191] width 16 height 13
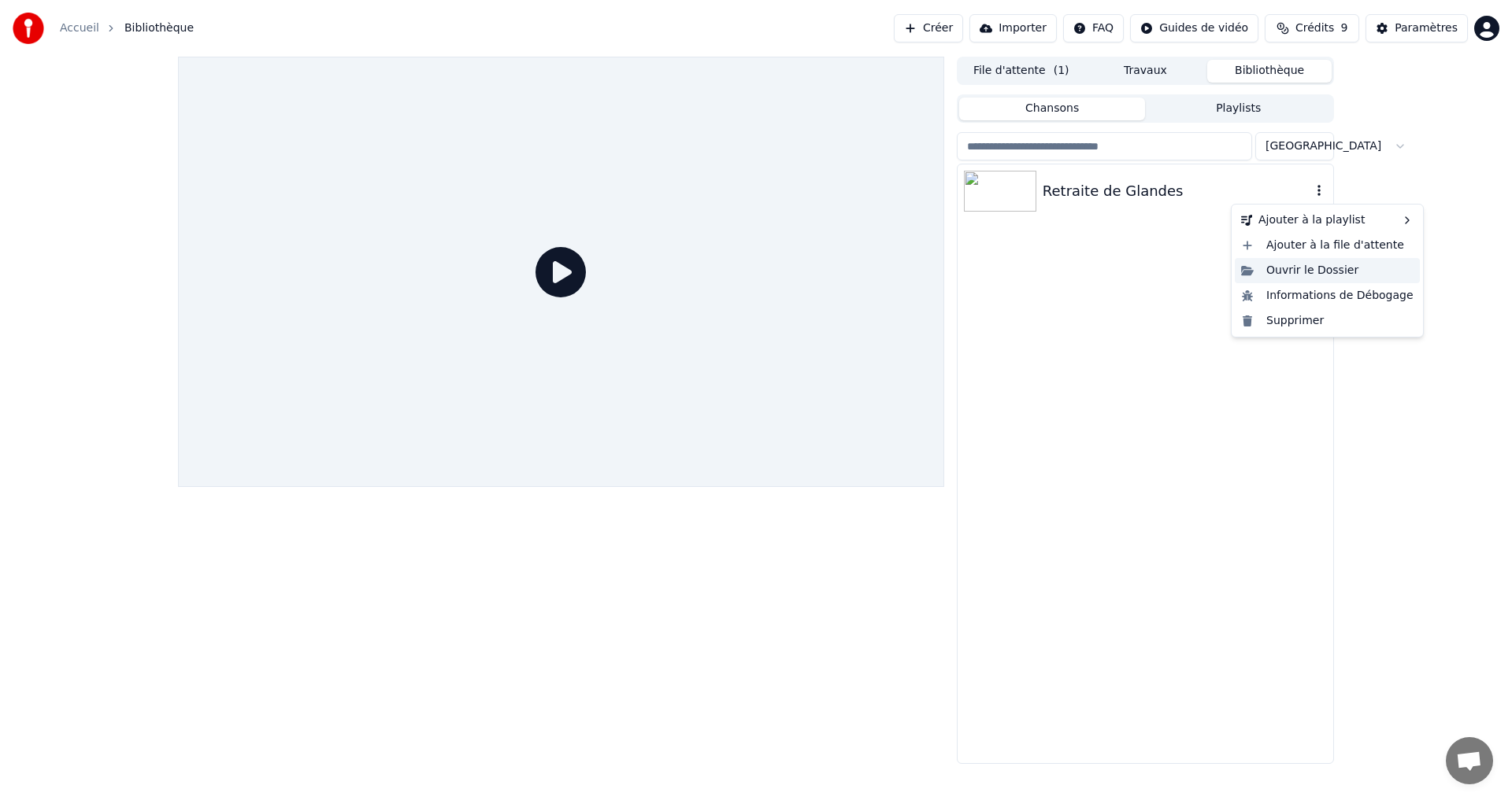
click at [1297, 270] on div "Ouvrir le Dossier" at bounding box center [1327, 270] width 185 height 25
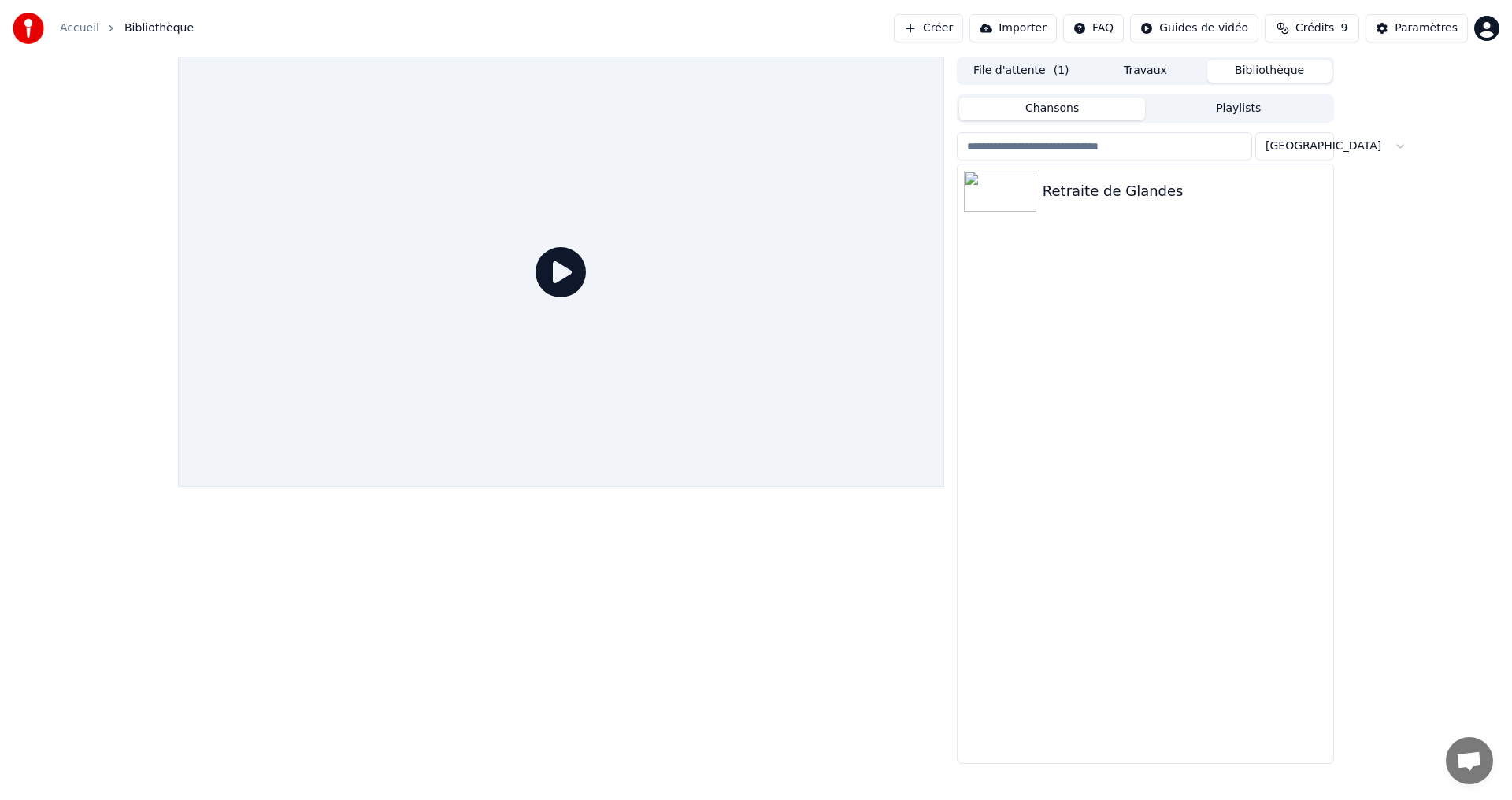
click at [1055, 255] on div "Retraite de Glandes" at bounding box center [1146, 463] width 376 height 598
click at [1079, 192] on div "Retraite de Glandes" at bounding box center [1176, 191] width 268 height 22
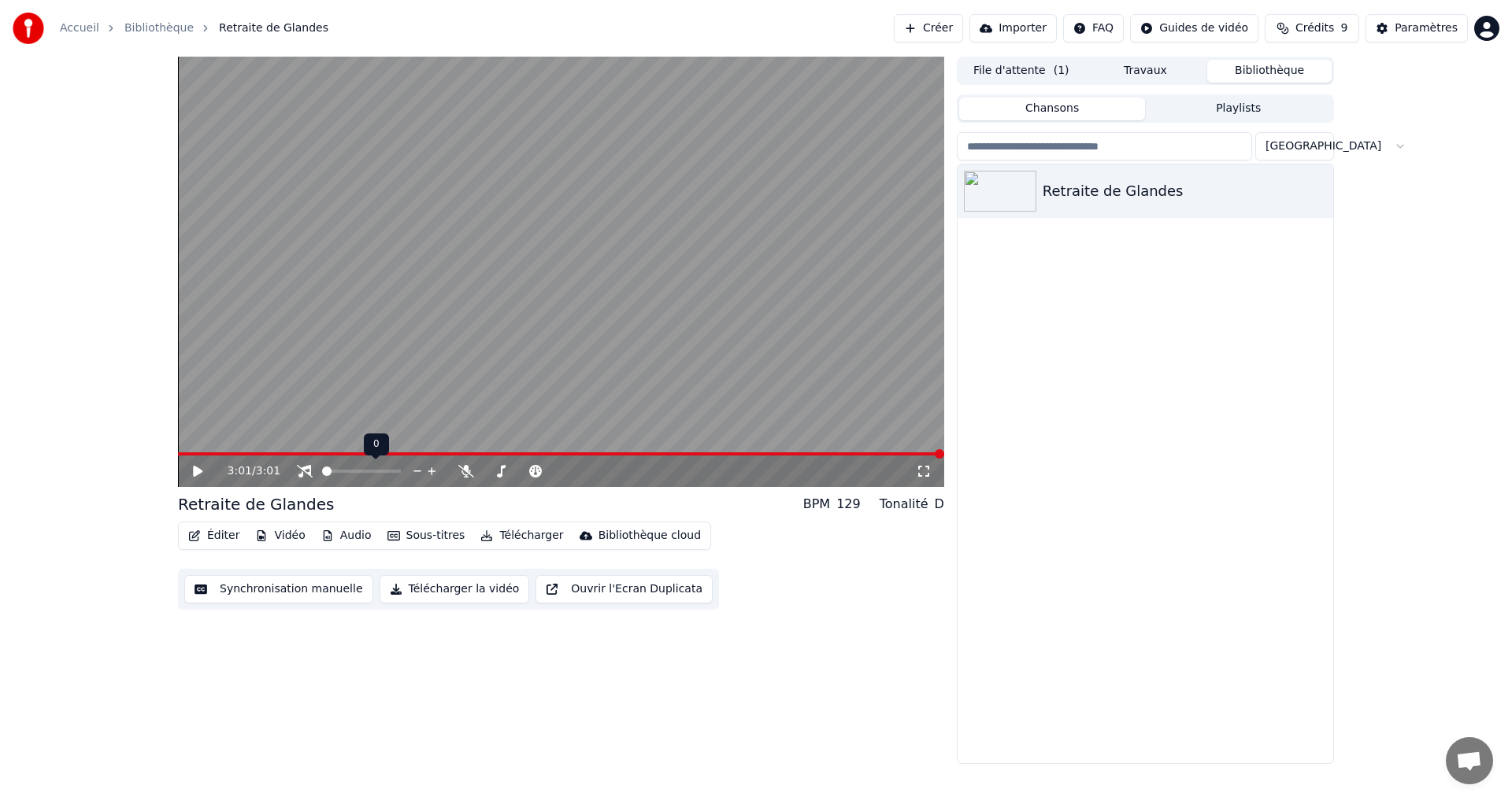
click at [322, 467] on span at bounding box center [327, 472] width 9 height 9
click at [195, 467] on icon at bounding box center [197, 472] width 9 height 11
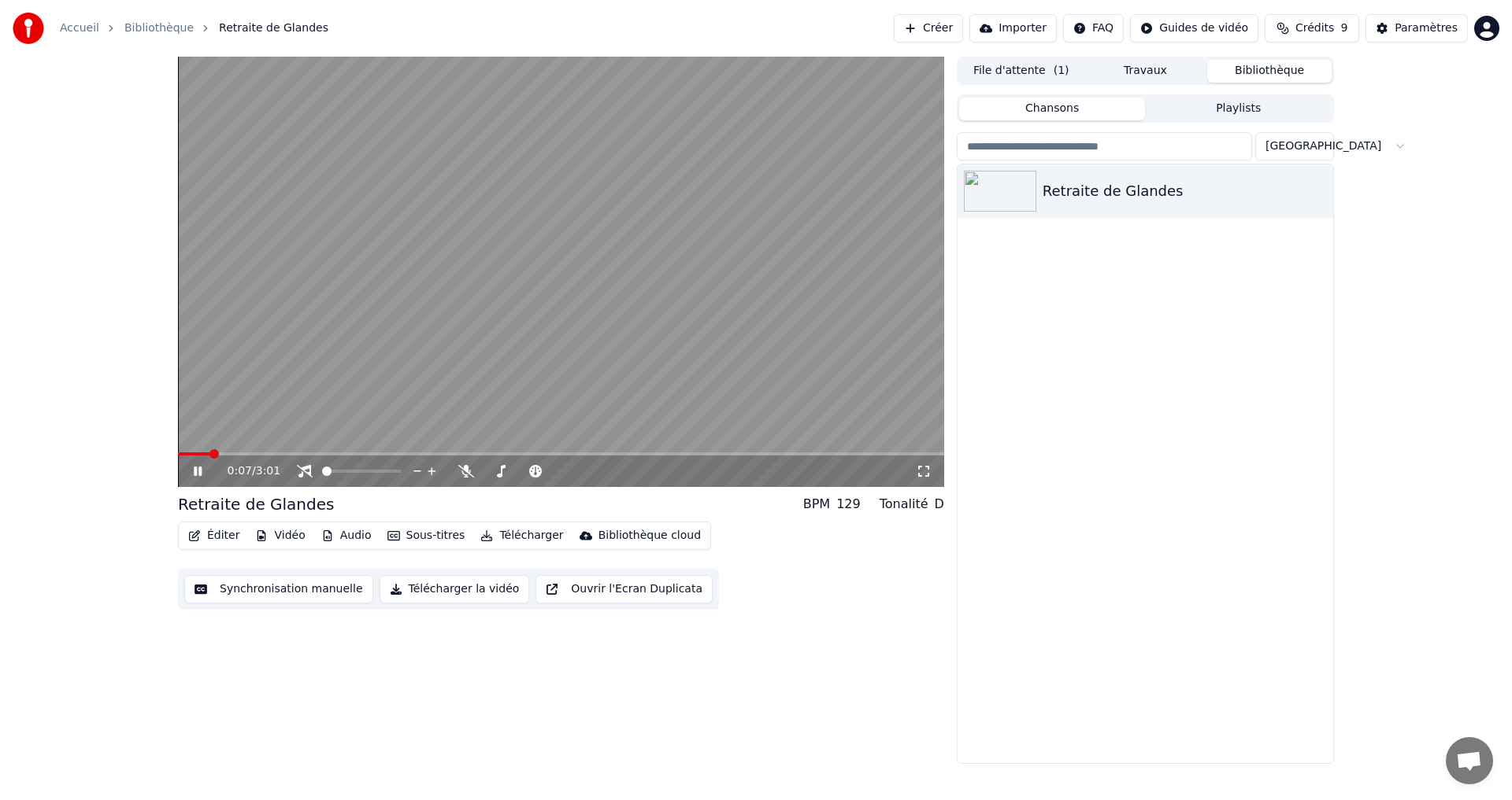
click at [198, 476] on icon at bounding box center [209, 472] width 37 height 13
click at [303, 464] on span at bounding box center [304, 461] width 8 height 8
click at [309, 472] on icon at bounding box center [304, 472] width 16 height 13
click at [178, 456] on span at bounding box center [182, 454] width 9 height 9
click at [197, 469] on icon at bounding box center [197, 472] width 9 height 11
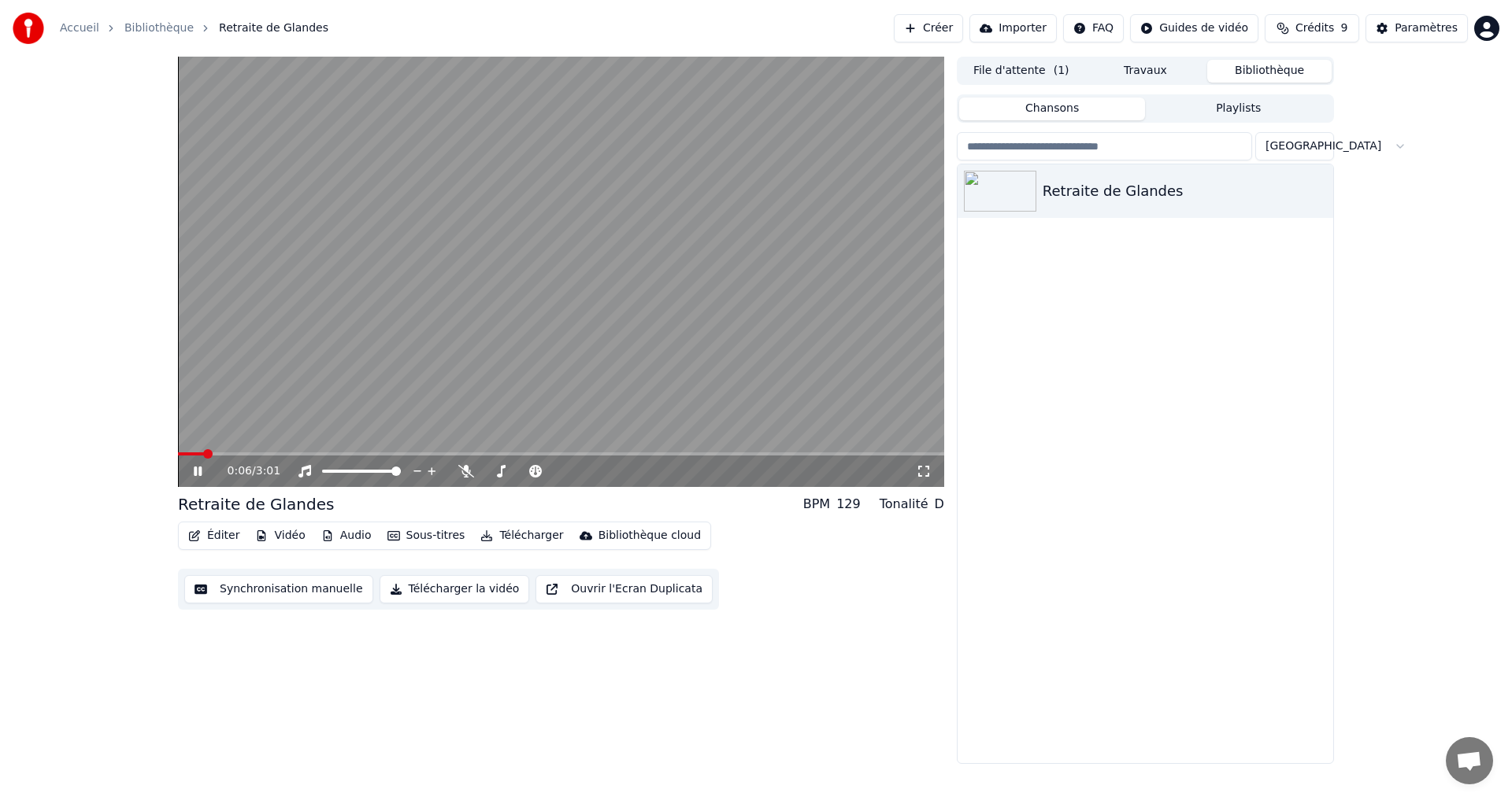
click at [195, 472] on icon at bounding box center [197, 472] width 8 height 9
click at [197, 472] on icon at bounding box center [197, 472] width 9 height 11
click at [198, 470] on icon at bounding box center [209, 472] width 37 height 13
click at [198, 470] on icon at bounding box center [197, 472] width 9 height 11
click at [198, 470] on icon at bounding box center [209, 472] width 37 height 13
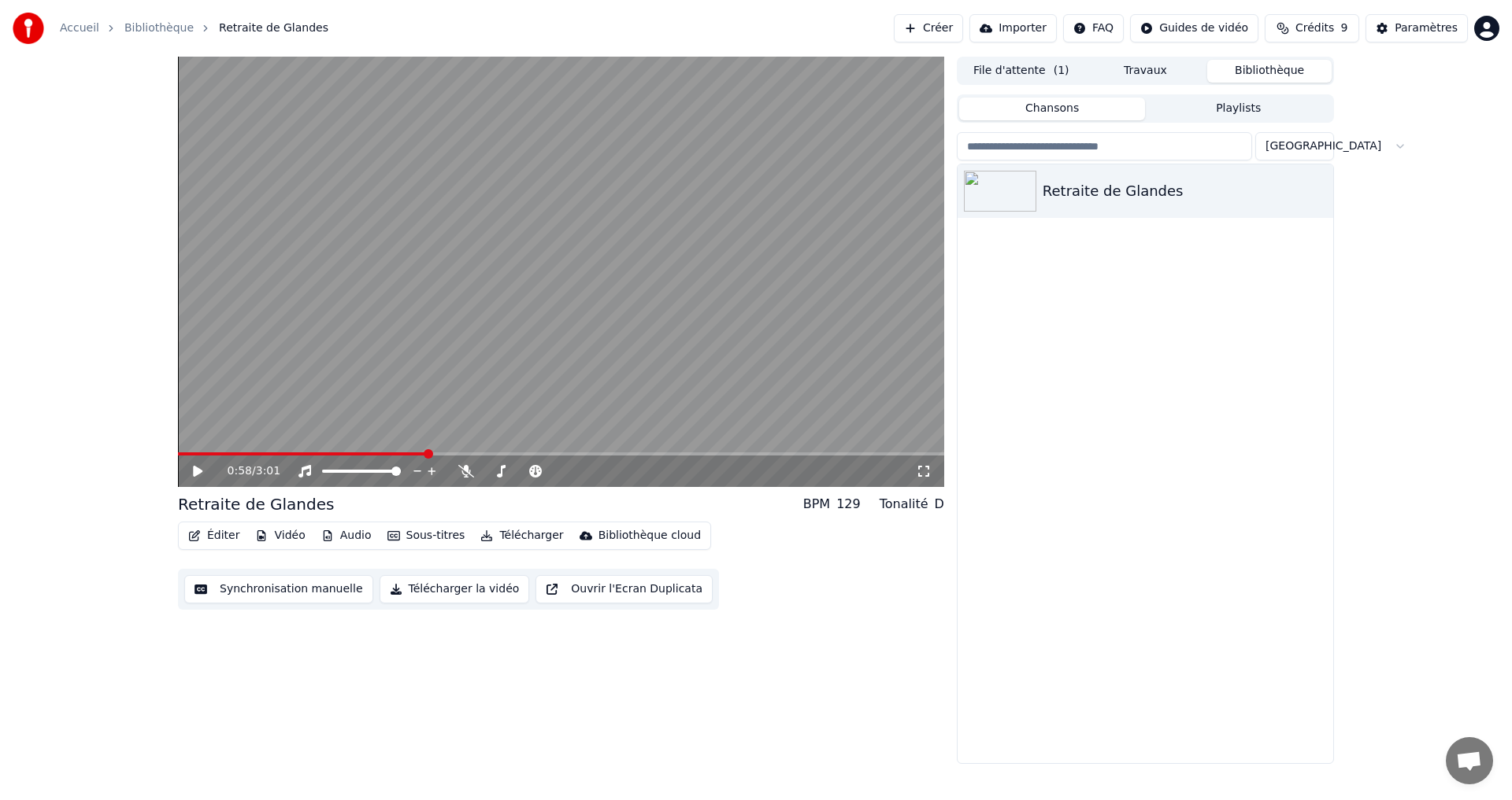
click at [198, 470] on icon at bounding box center [197, 472] width 9 height 11
click at [197, 469] on icon at bounding box center [197, 472] width 8 height 9
click at [419, 587] on button "Télécharger la vidéo" at bounding box center [454, 589] width 151 height 29
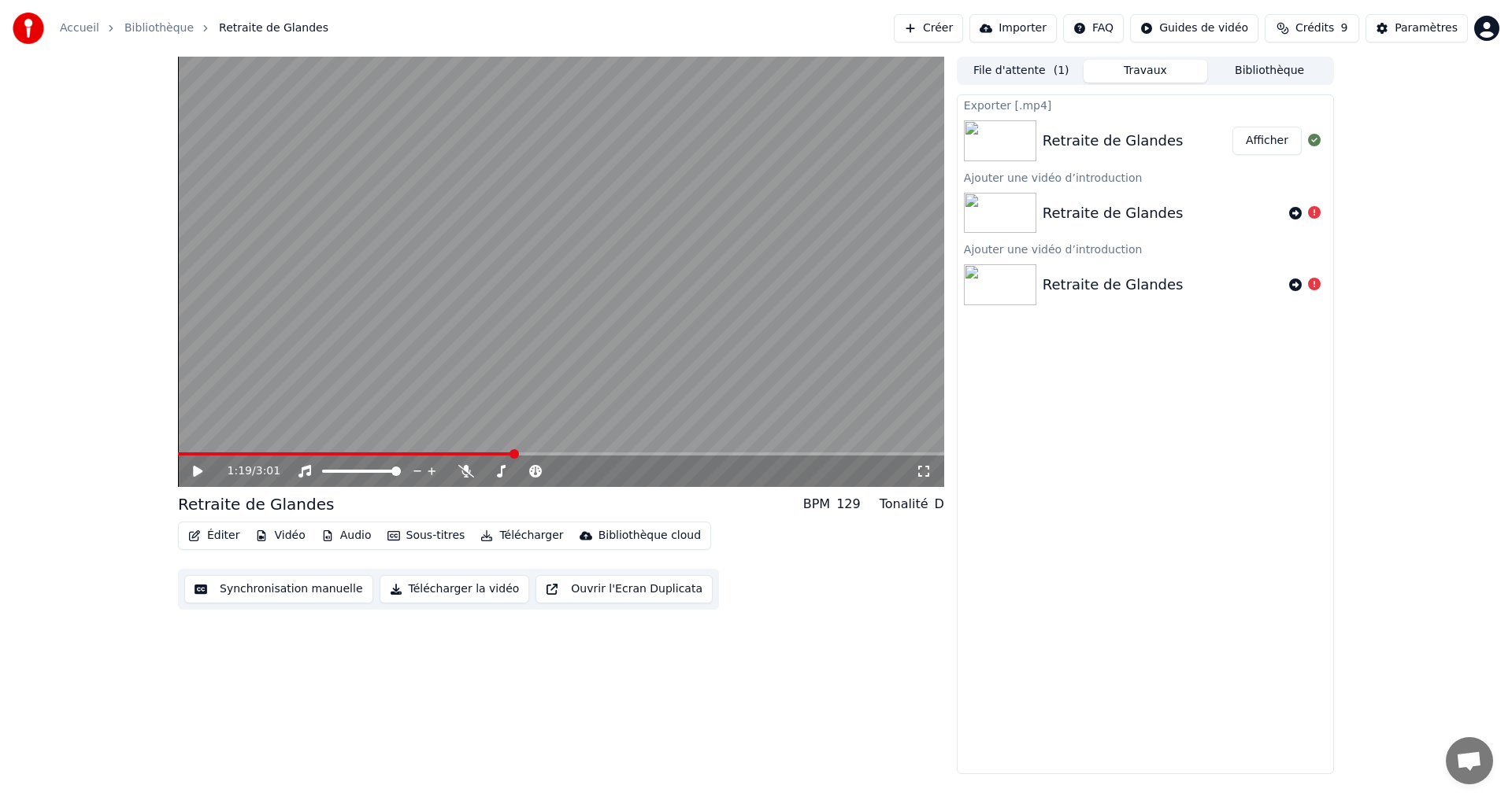
click at [1266, 142] on button "Afficher" at bounding box center [1267, 141] width 69 height 29
drag, startPoint x: 1403, startPoint y: 153, endPoint x: 1385, endPoint y: 153, distance: 18.0
click at [1403, 153] on div "1:19 / 3:01 Retraite de Glandes BPM 129 Tonalité D Éditer Vidéo Audio Sous-titr…" at bounding box center [756, 415] width 1512 height 718
click at [1413, 26] on div "Paramètres" at bounding box center [1426, 28] width 63 height 16
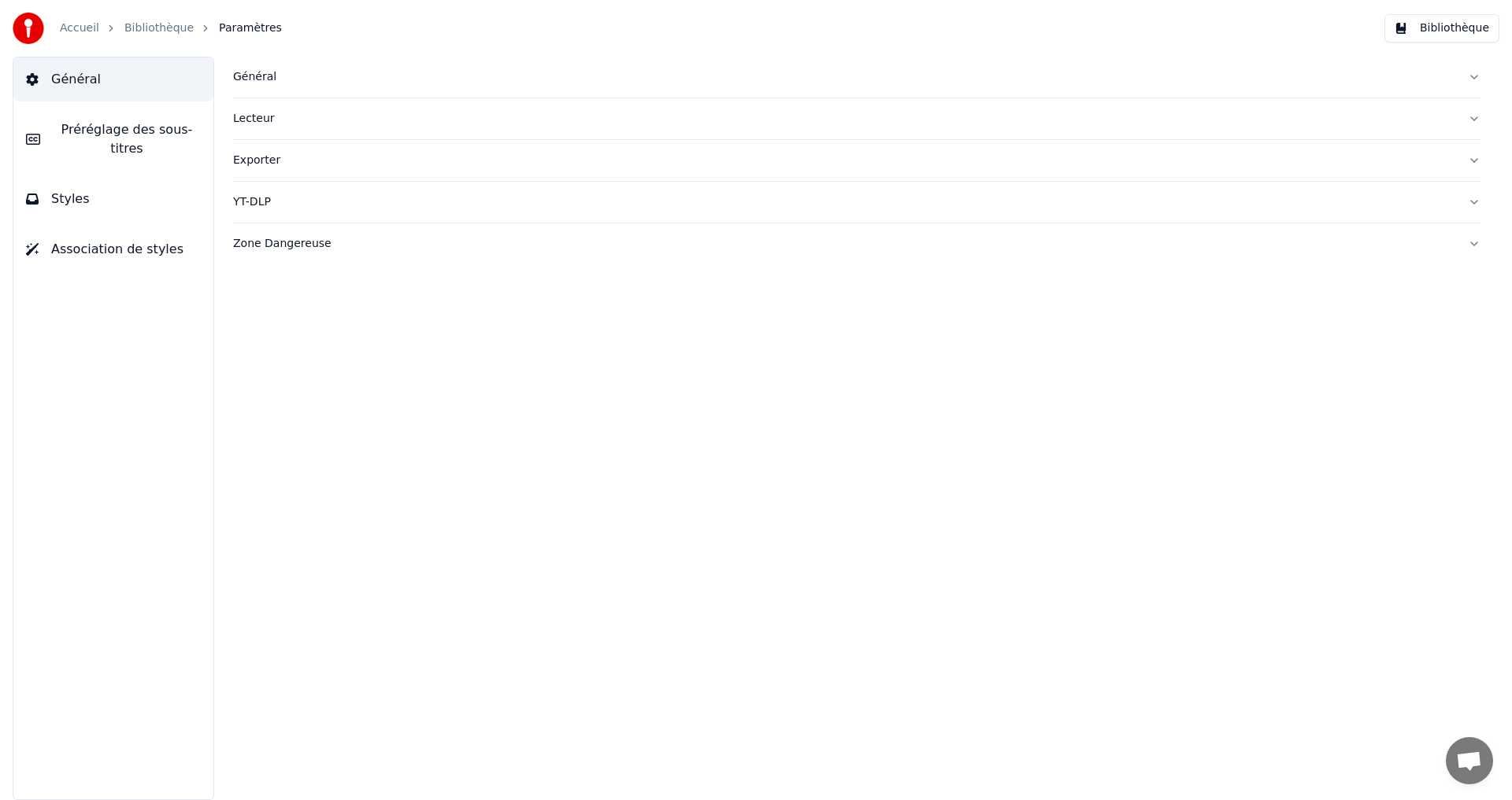
click at [160, 24] on link "Bibliothèque" at bounding box center [158, 28] width 69 height 16
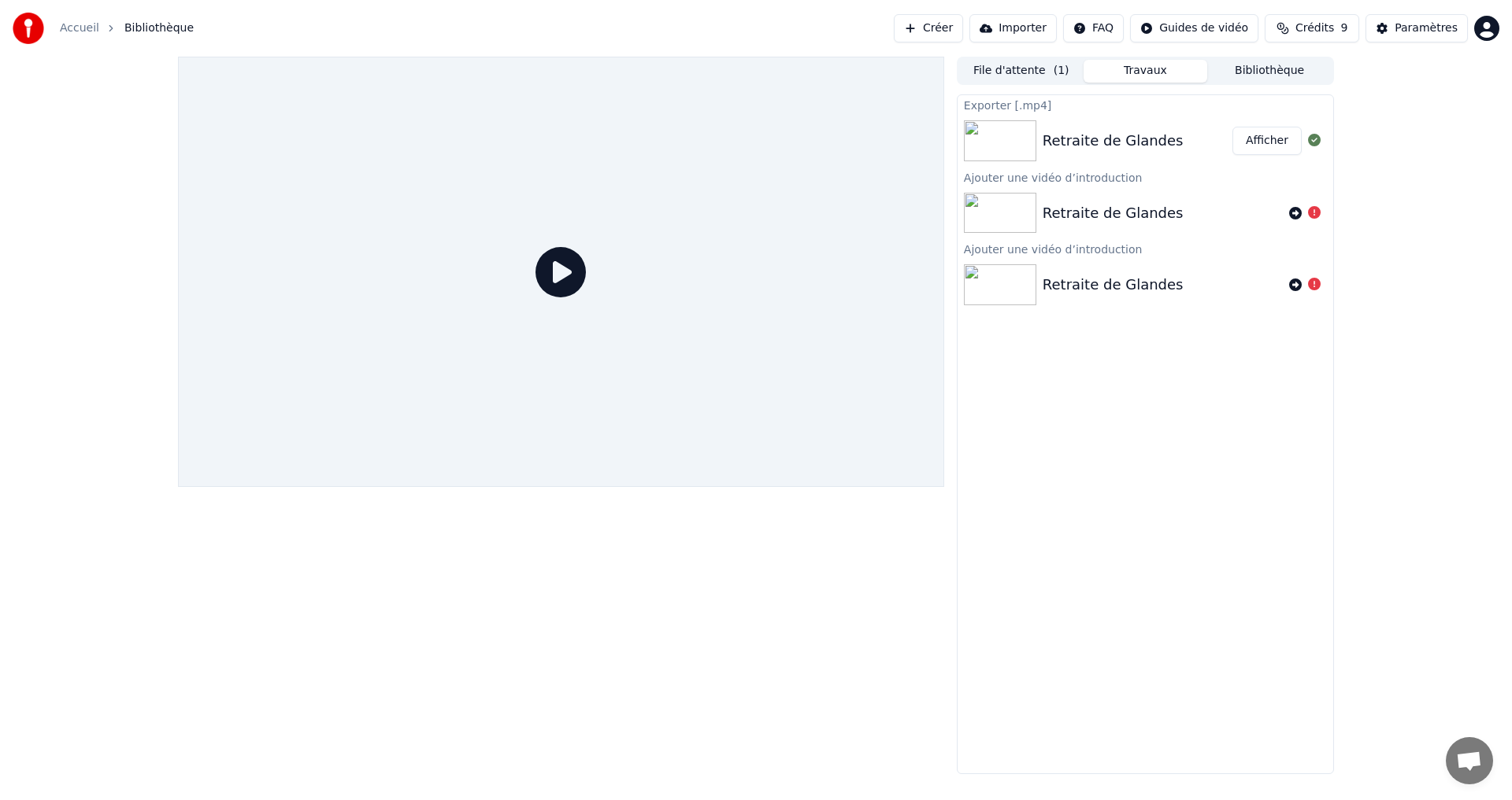
click at [1275, 74] on button "Bibliothèque" at bounding box center [1269, 71] width 124 height 23
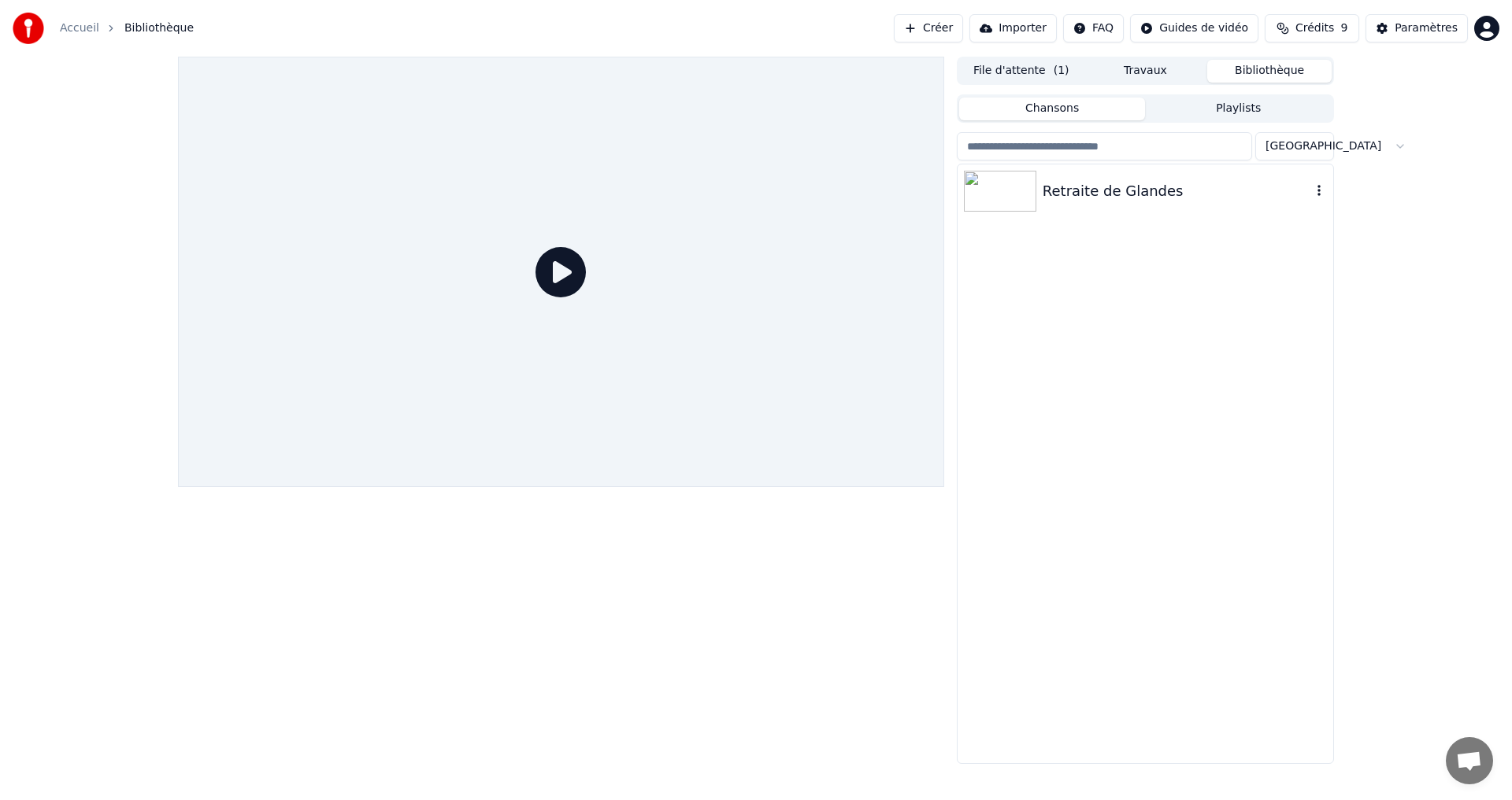
click at [1320, 187] on icon "button" at bounding box center [1318, 191] width 3 height 11
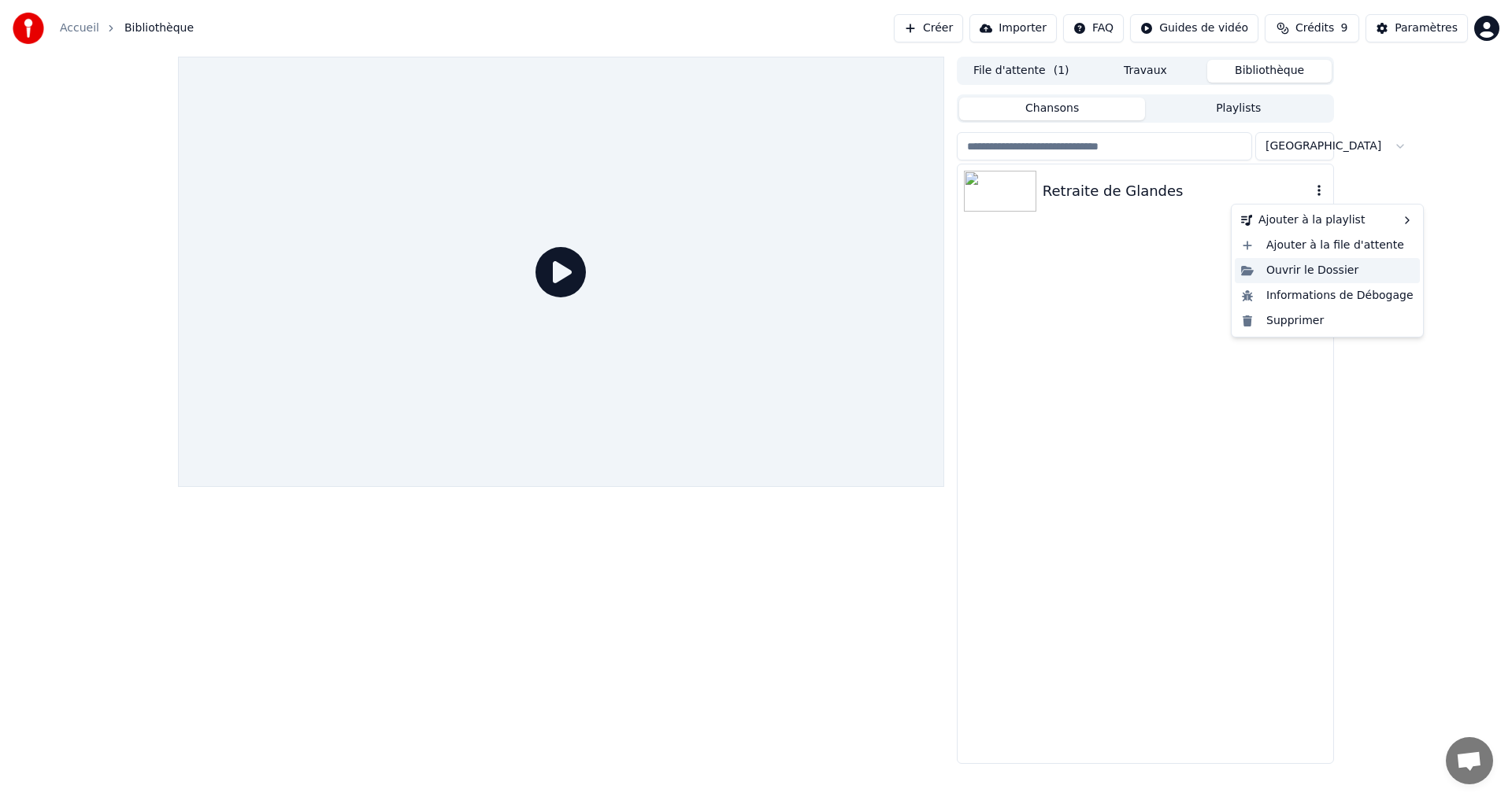
click at [1293, 272] on div "Ouvrir le Dossier" at bounding box center [1327, 270] width 185 height 25
